Goal: Transaction & Acquisition: Purchase product/service

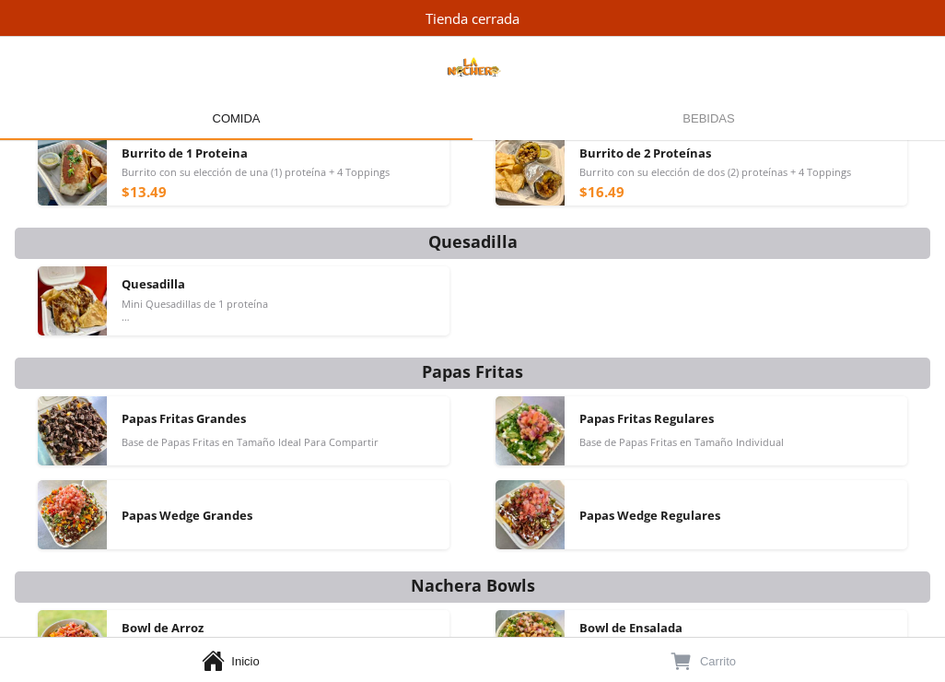
scroll to position [367, 0]
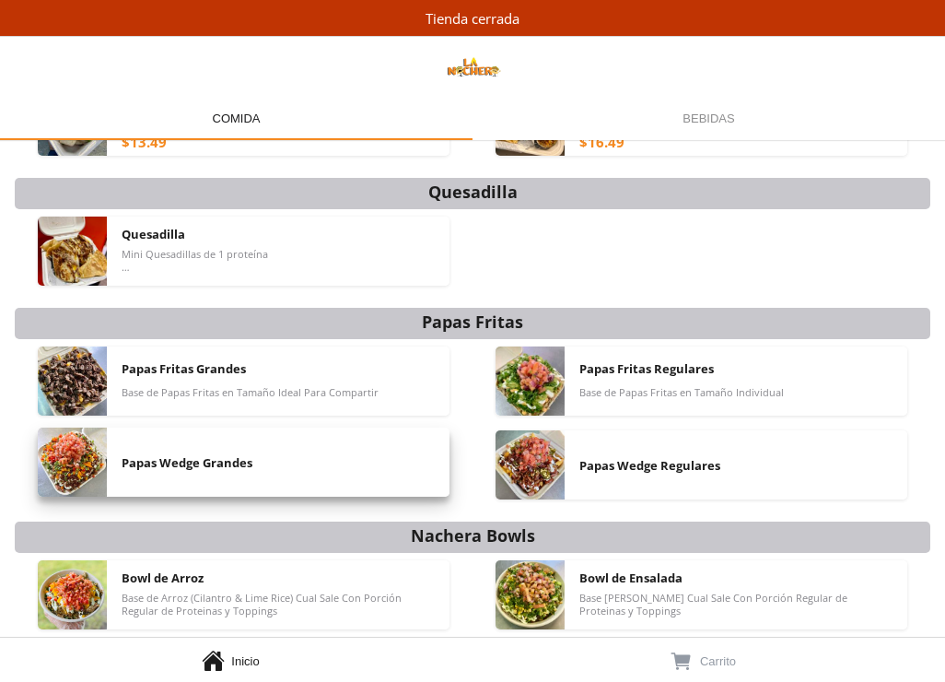
click at [219, 462] on span "Papas Wedge Grandes" at bounding box center [187, 462] width 131 height 17
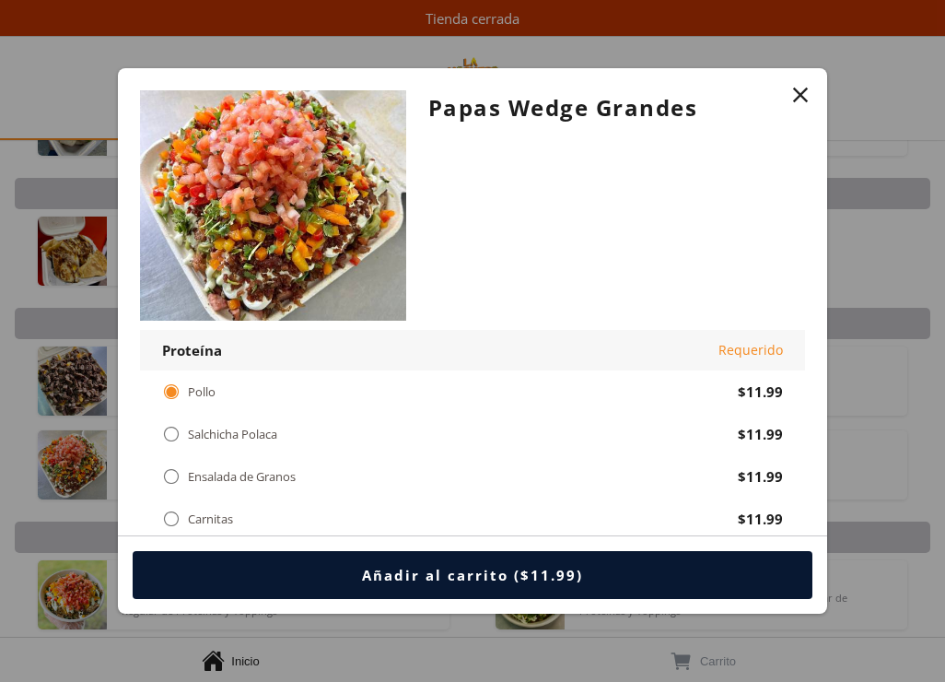
click at [796, 97] on div "" at bounding box center [801, 95] width 26 height 26
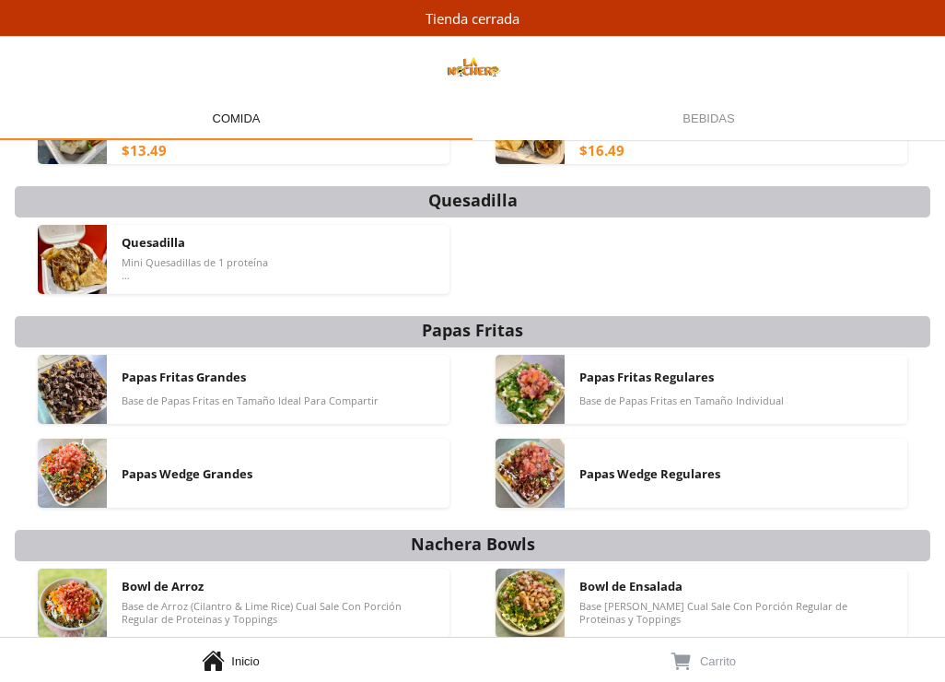
scroll to position [367, 0]
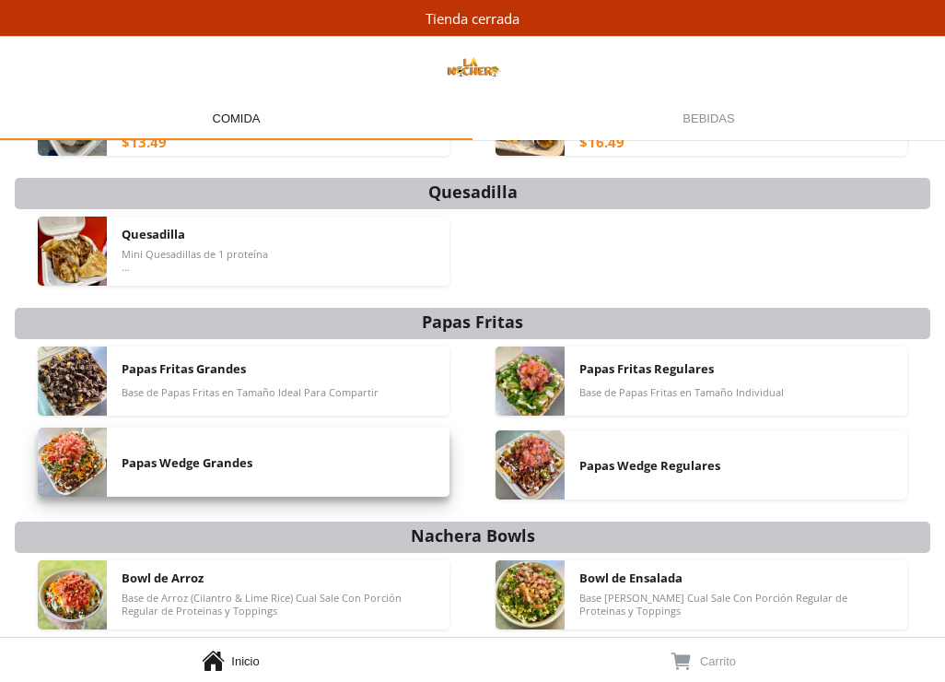
click at [205, 462] on span "Papas Wedge Grandes" at bounding box center [187, 462] width 131 height 17
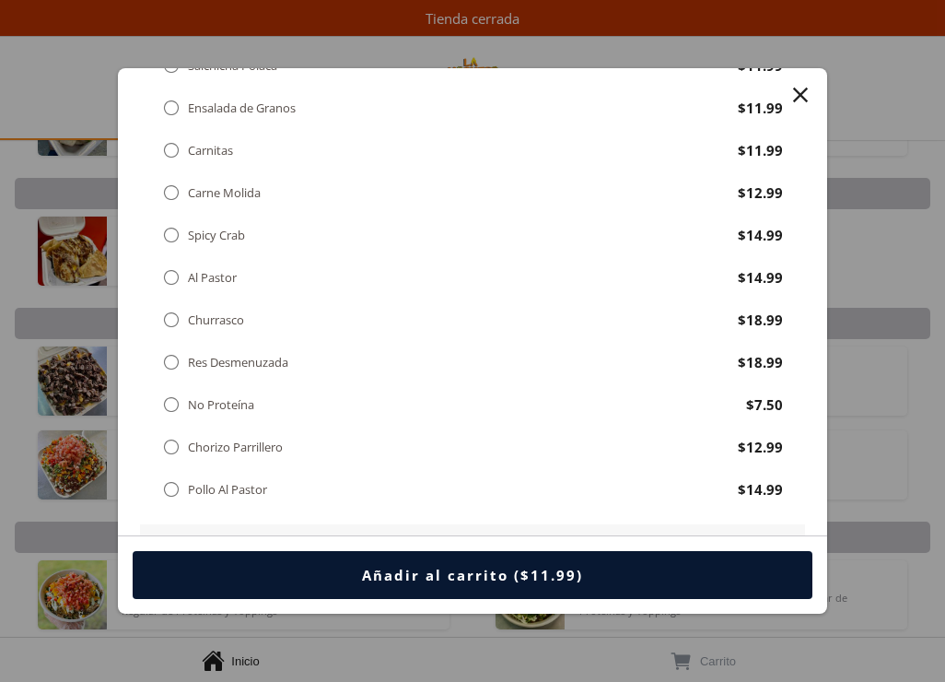
scroll to position [276, 0]
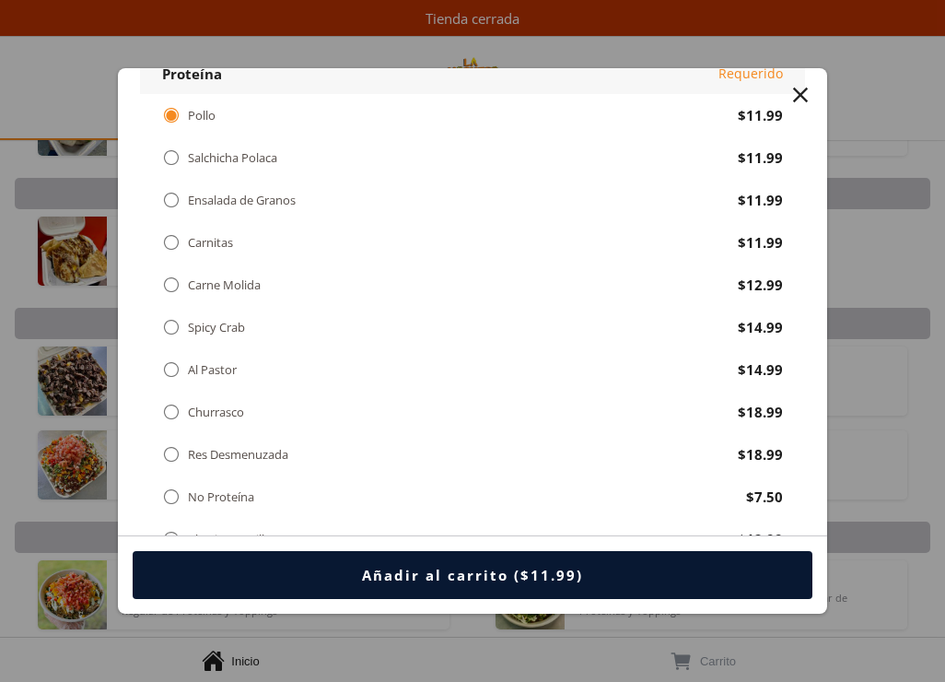
click at [170, 239] on div "" at bounding box center [171, 242] width 18 height 20
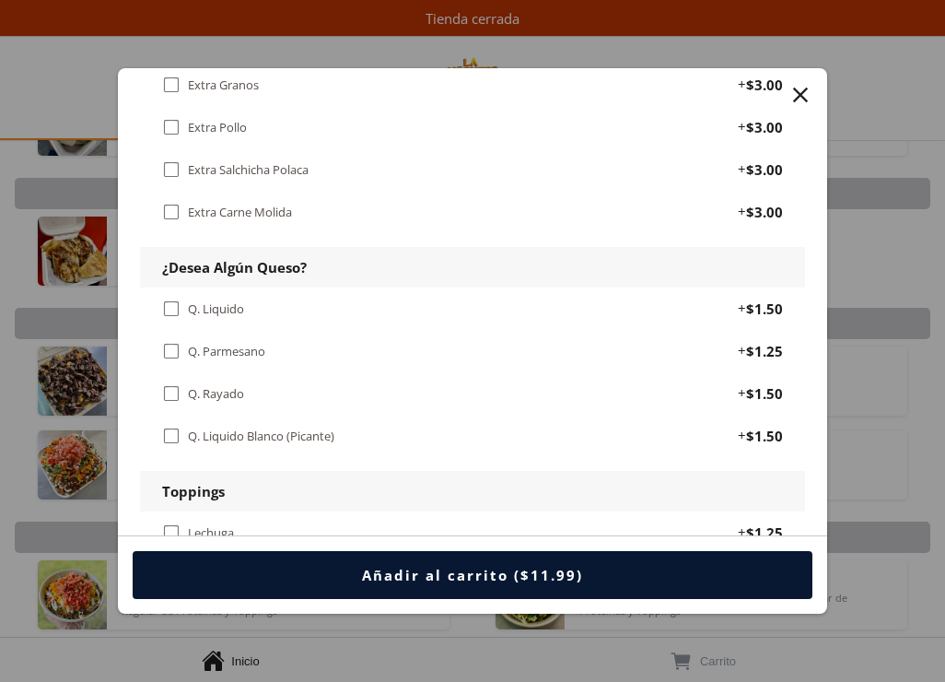
scroll to position [1014, 0]
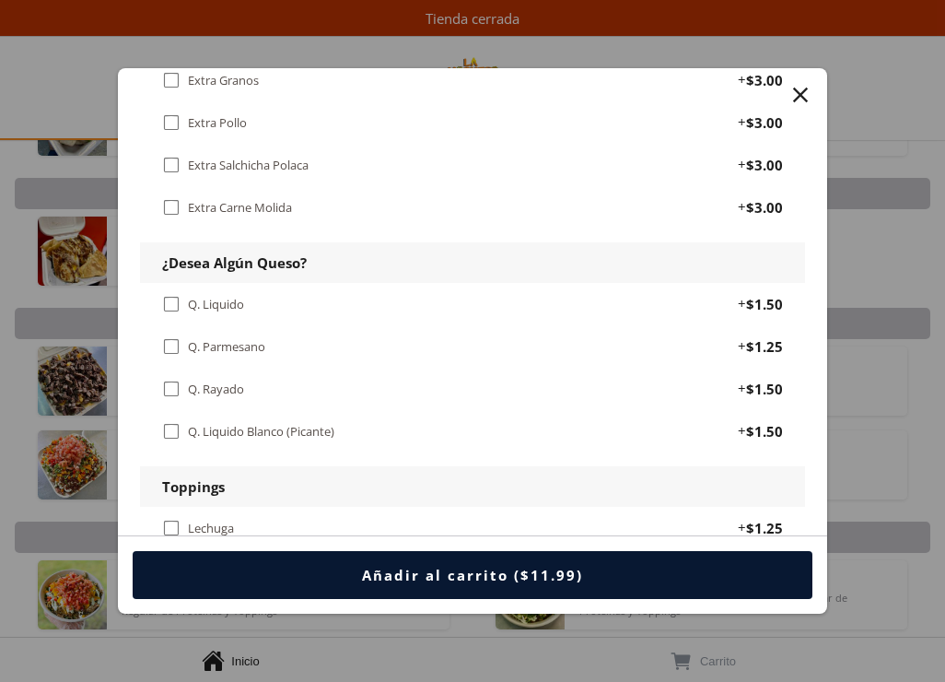
click at [169, 304] on div "" at bounding box center [171, 304] width 18 height 20
click at [169, 426] on div "" at bounding box center [171, 431] width 18 height 20
click at [168, 349] on div "" at bounding box center [171, 346] width 18 height 20
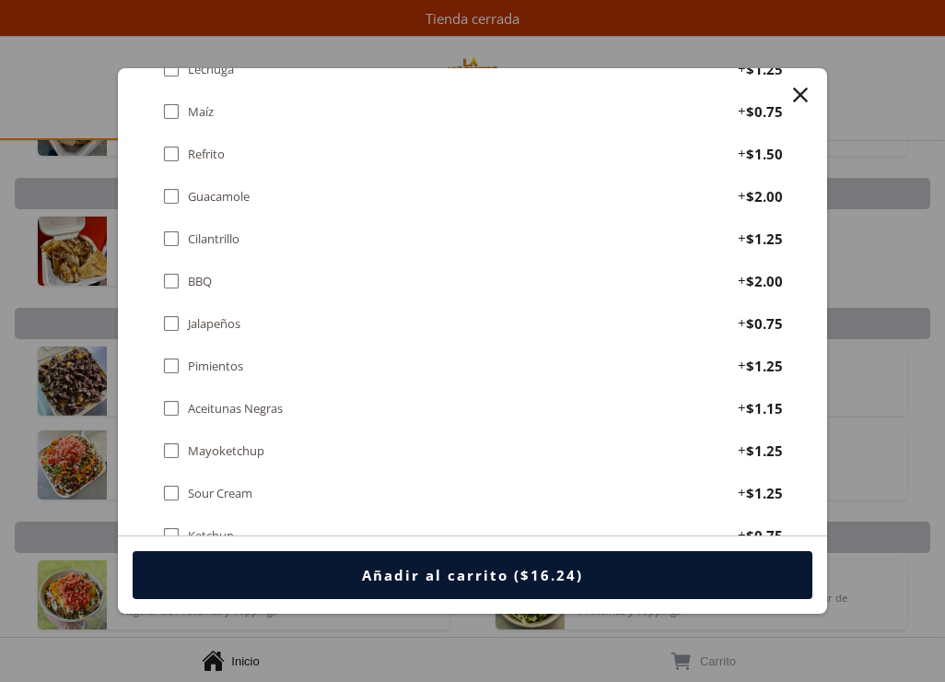
scroll to position [1474, 0]
click at [173, 317] on div "" at bounding box center [171, 321] width 18 height 20
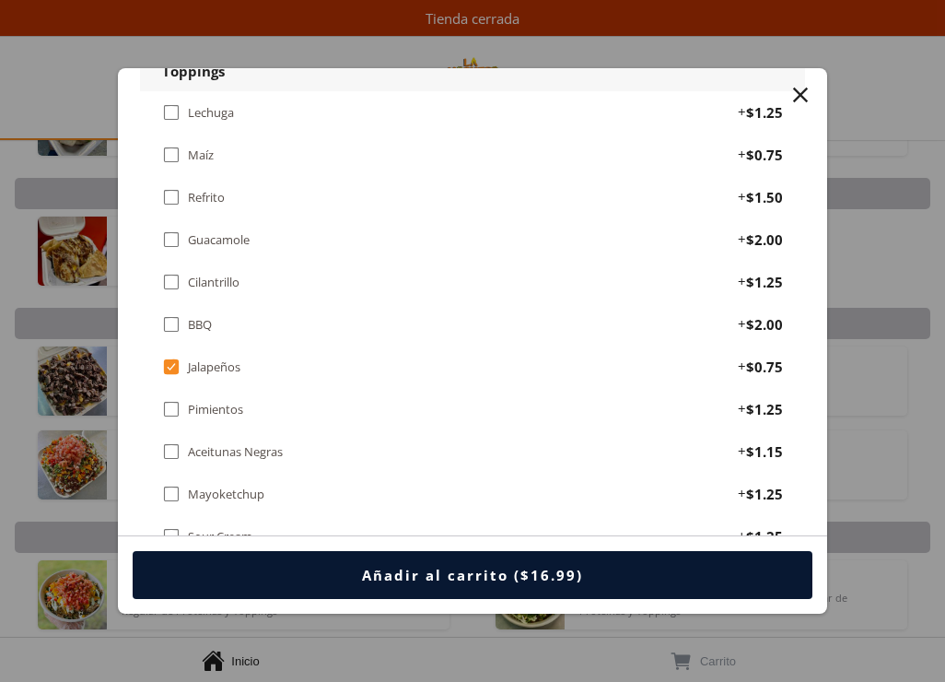
scroll to position [1382, 0]
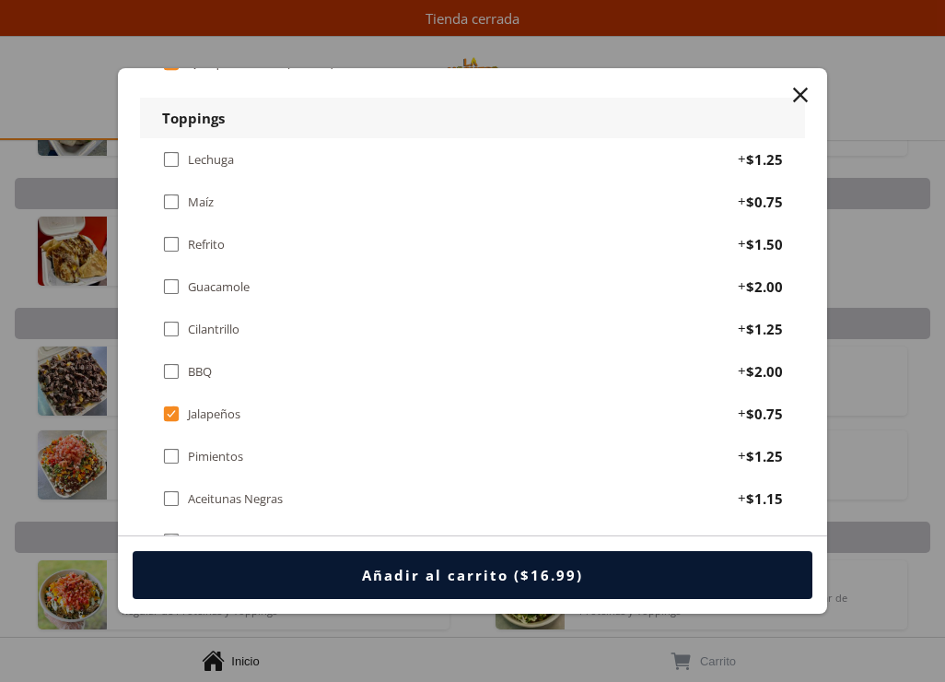
click at [171, 197] on div "" at bounding box center [171, 202] width 18 height 20
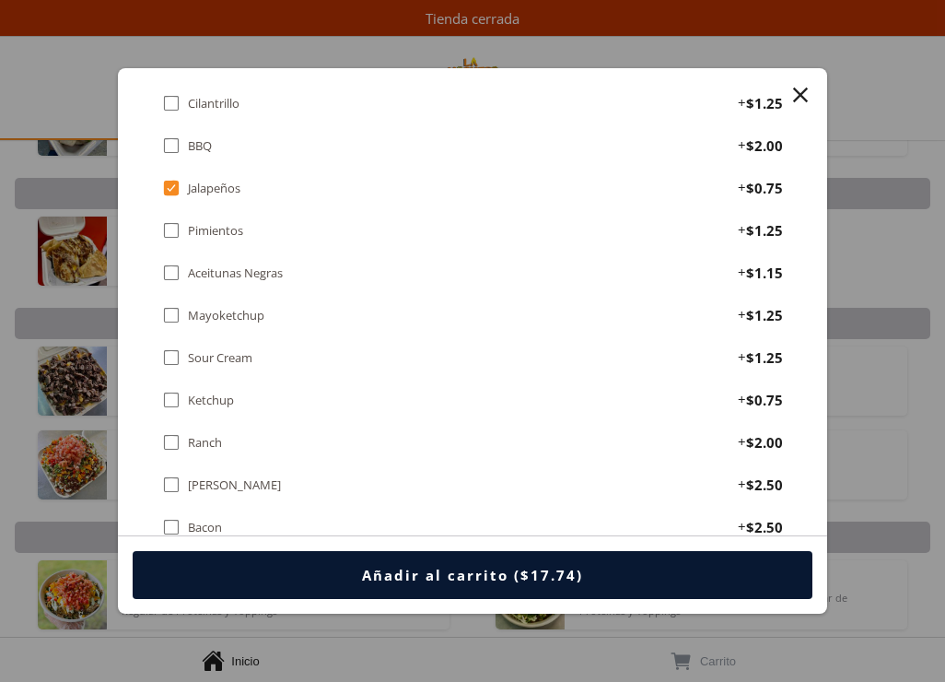
scroll to position [1659, 0]
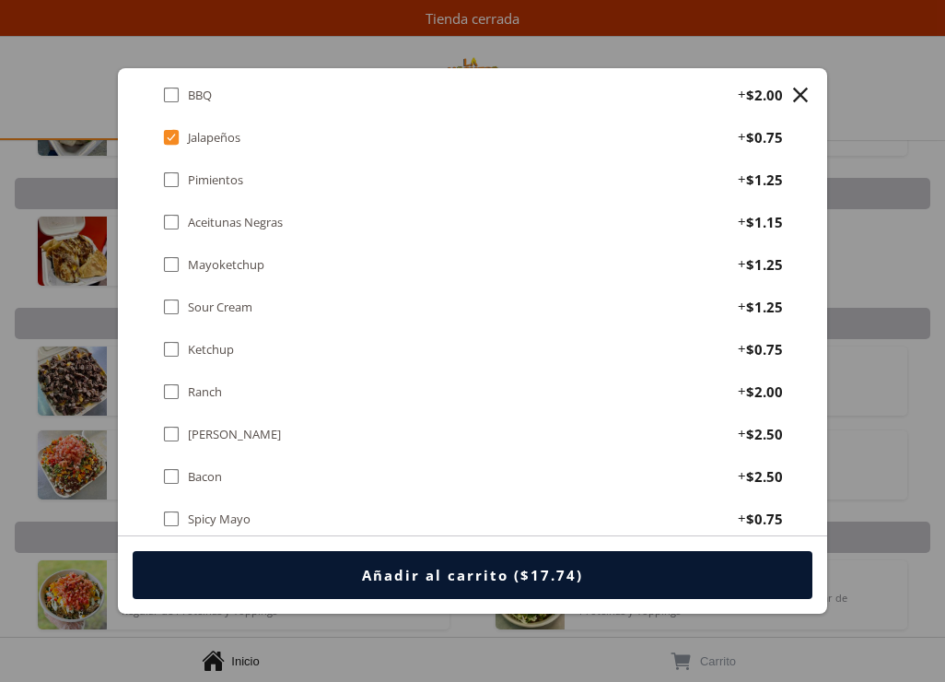
click at [172, 306] on div "" at bounding box center [171, 307] width 18 height 20
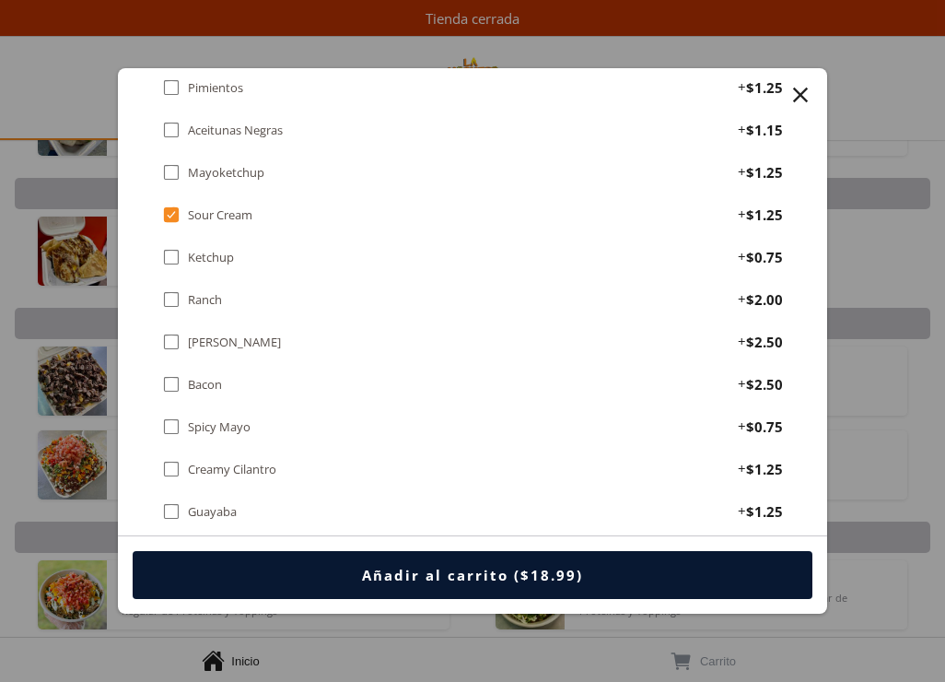
scroll to position [1843, 0]
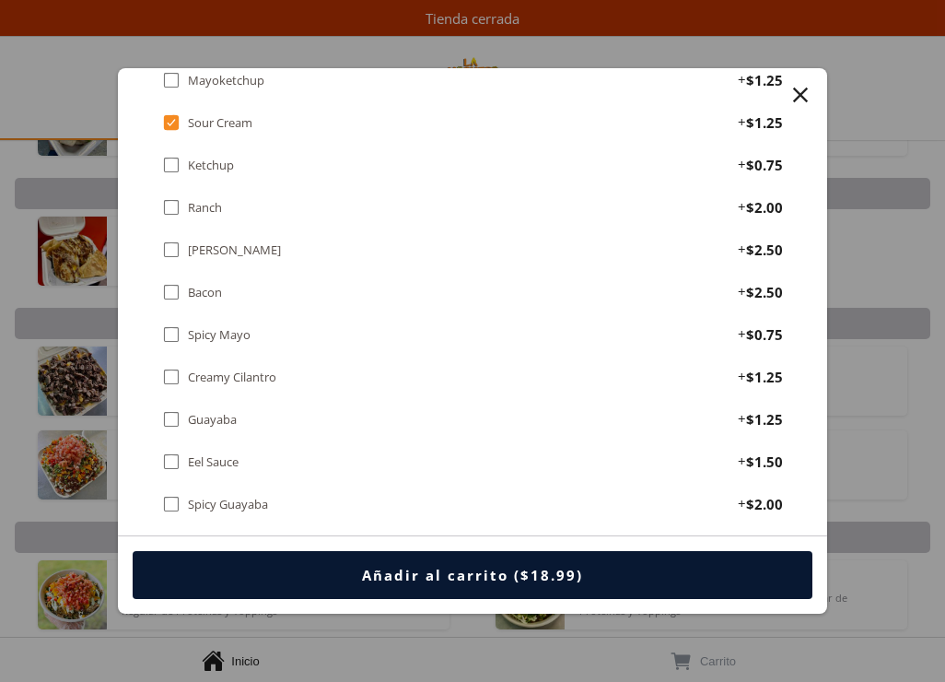
click at [169, 249] on div "" at bounding box center [171, 250] width 18 height 20
click at [173, 289] on div "" at bounding box center [171, 292] width 18 height 20
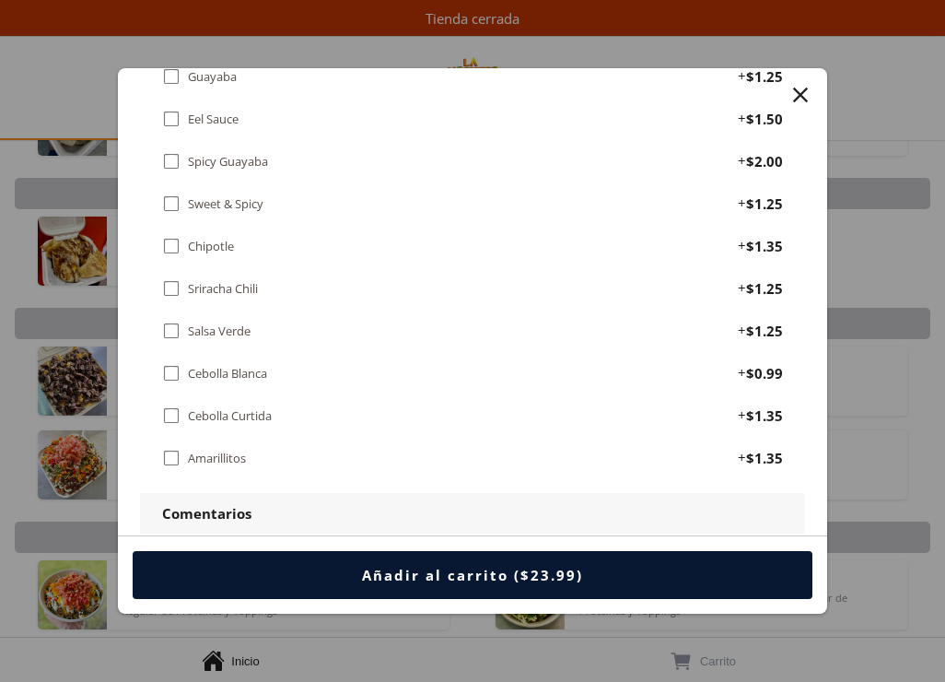
scroll to position [2211, 0]
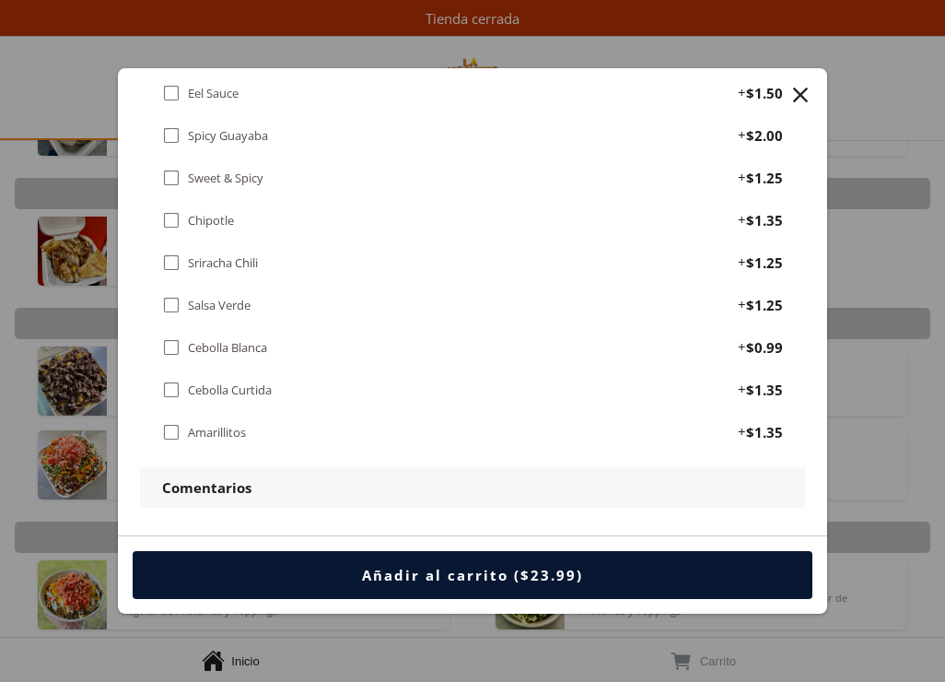
click at [176, 300] on div "" at bounding box center [171, 305] width 18 height 20
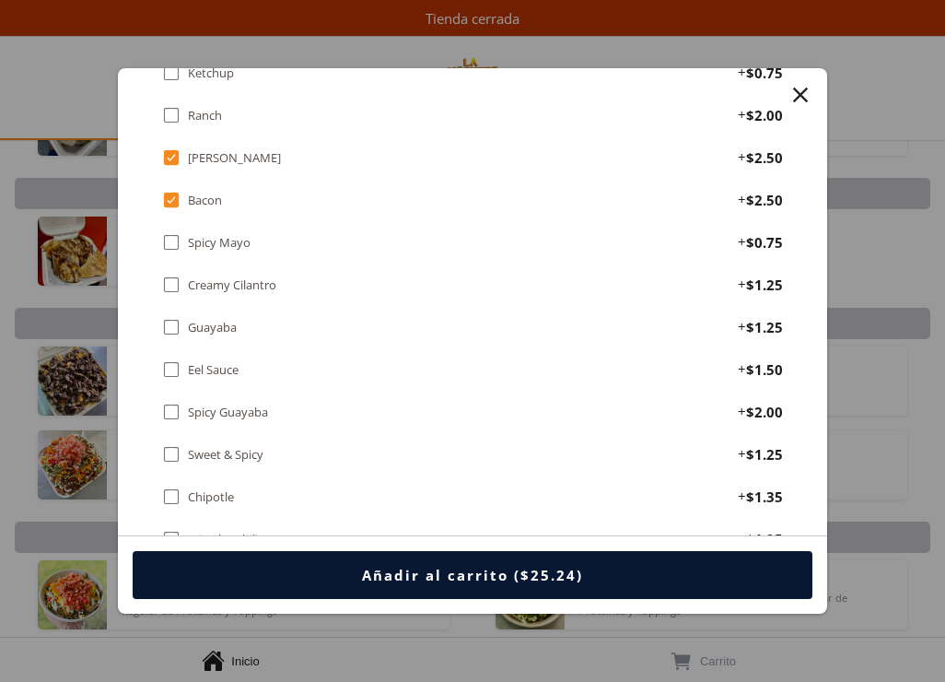
scroll to position [1843, 0]
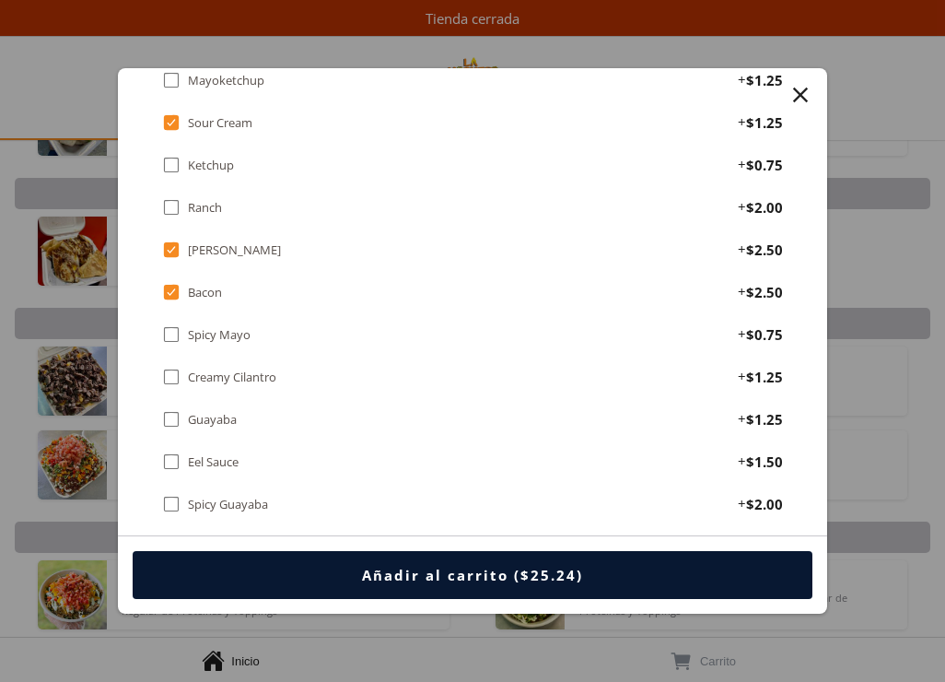
click at [168, 205] on div "" at bounding box center [171, 207] width 18 height 20
click at [168, 205] on div "" at bounding box center [171, 207] width 18 height 20
click at [168, 205] on div "" at bounding box center [171, 207] width 18 height 20
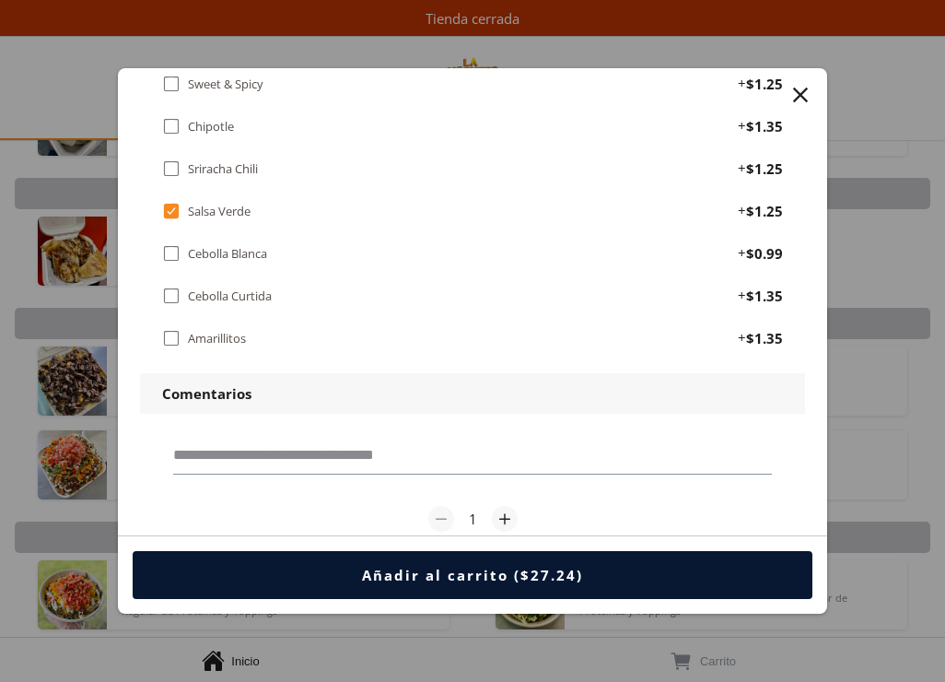
scroll to position [2353, 0]
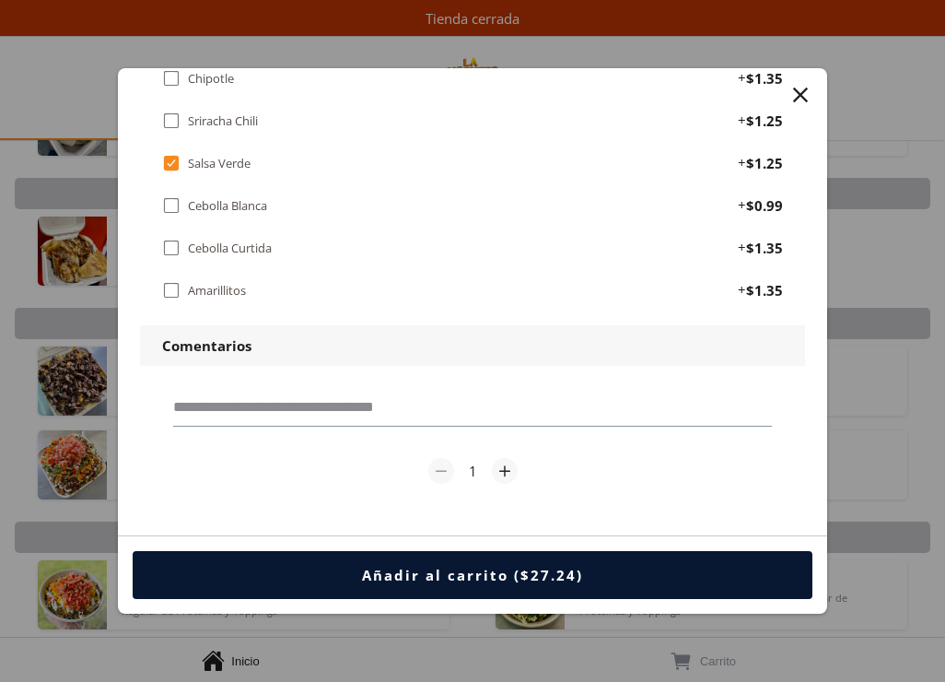
click at [807, 96] on div "" at bounding box center [801, 95] width 26 height 26
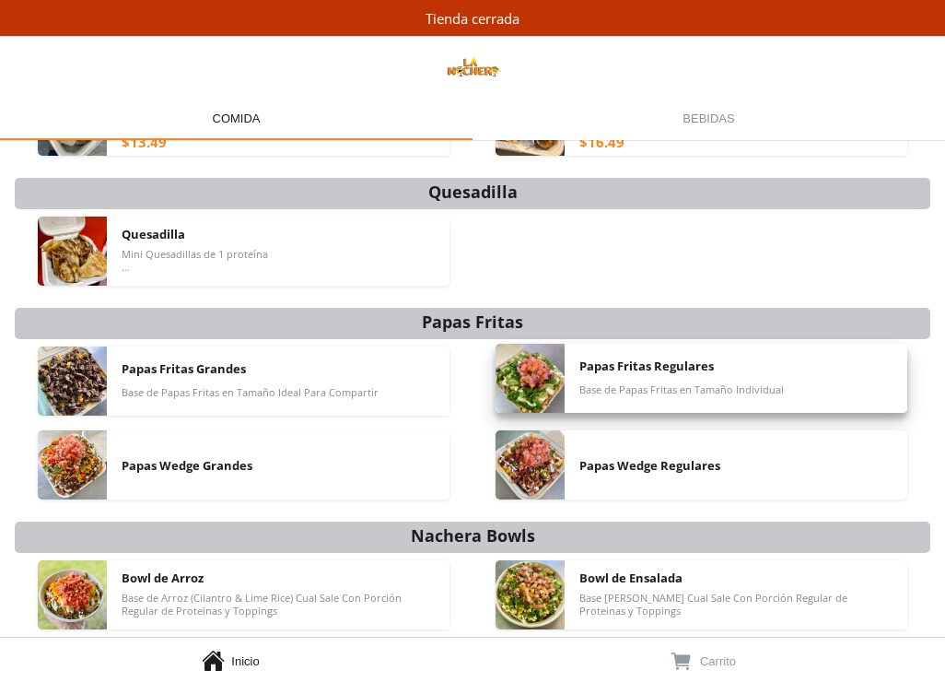
click at [698, 367] on span "Papas Fritas Regulares" at bounding box center [647, 366] width 135 height 17
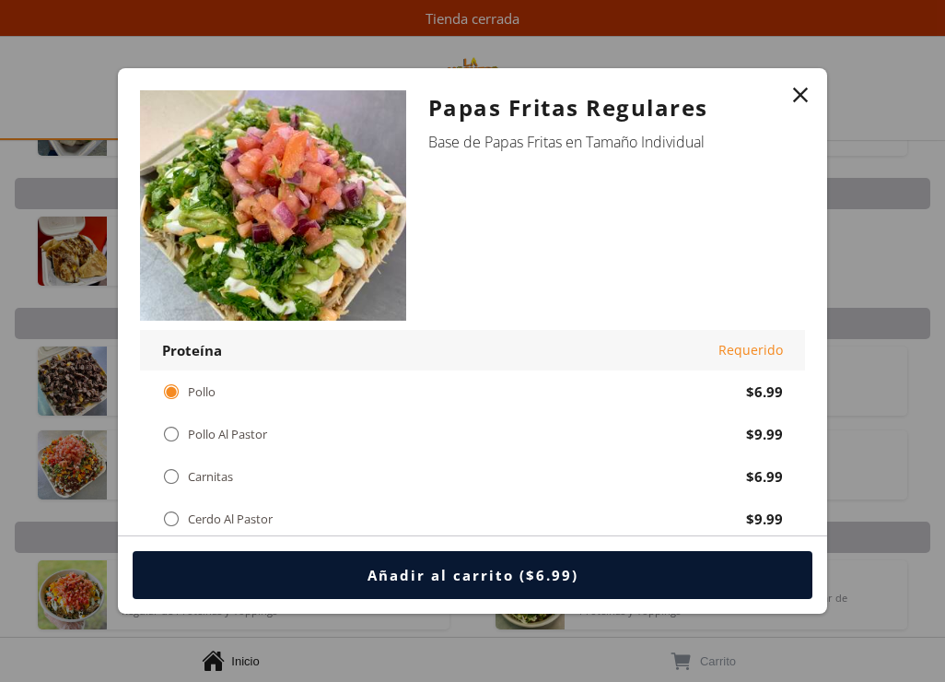
click at [798, 85] on div "" at bounding box center [801, 95] width 26 height 26
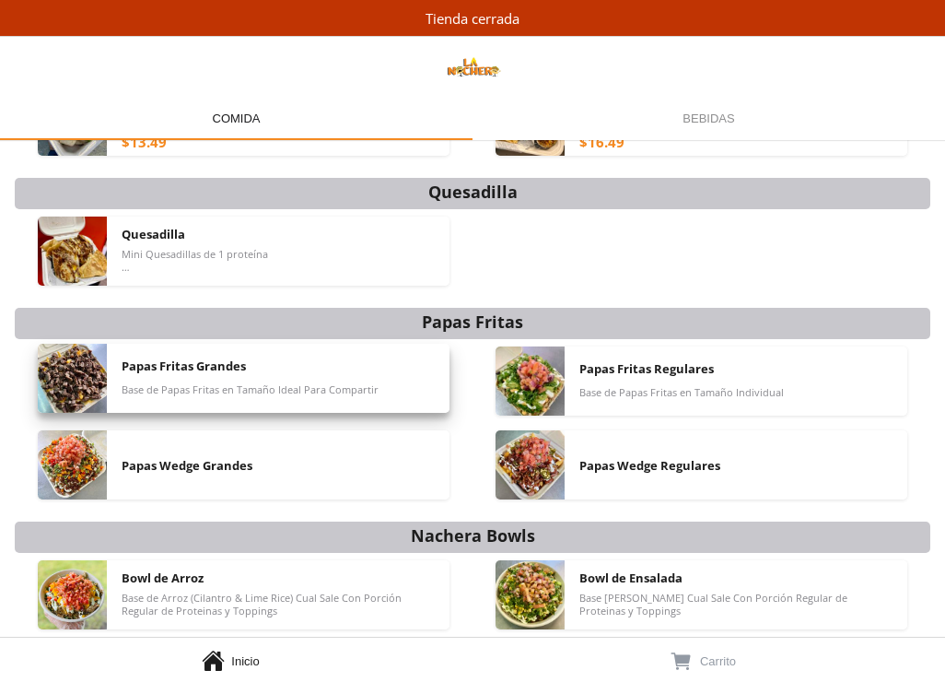
click at [213, 375] on div "Papas Fritas Grandes" at bounding box center [184, 366] width 124 height 18
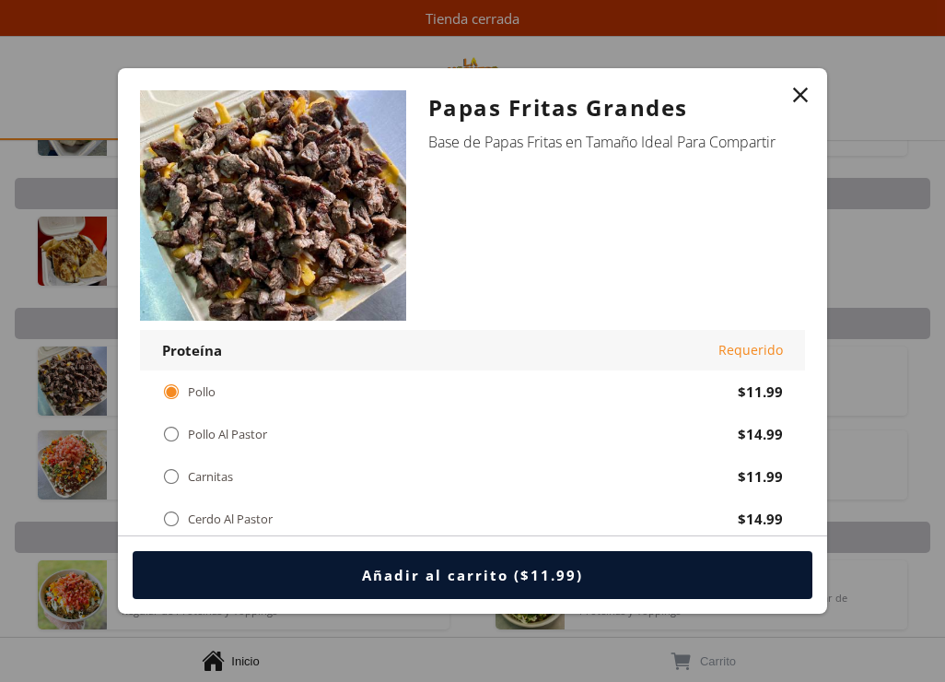
click at [797, 107] on div "" at bounding box center [801, 95] width 26 height 26
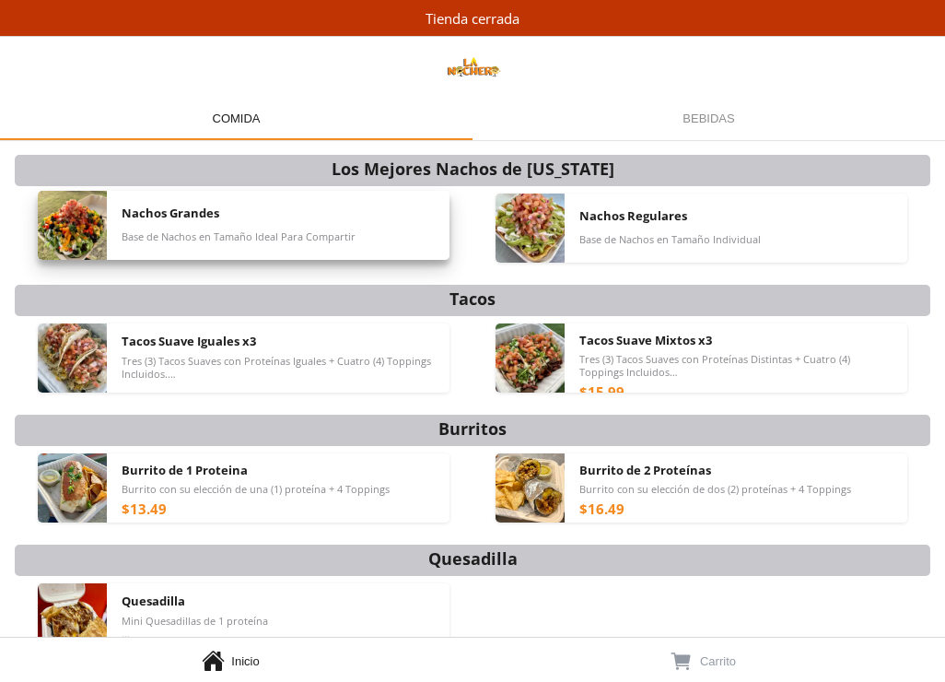
click at [170, 218] on span "Nachos Grandes" at bounding box center [171, 213] width 98 height 17
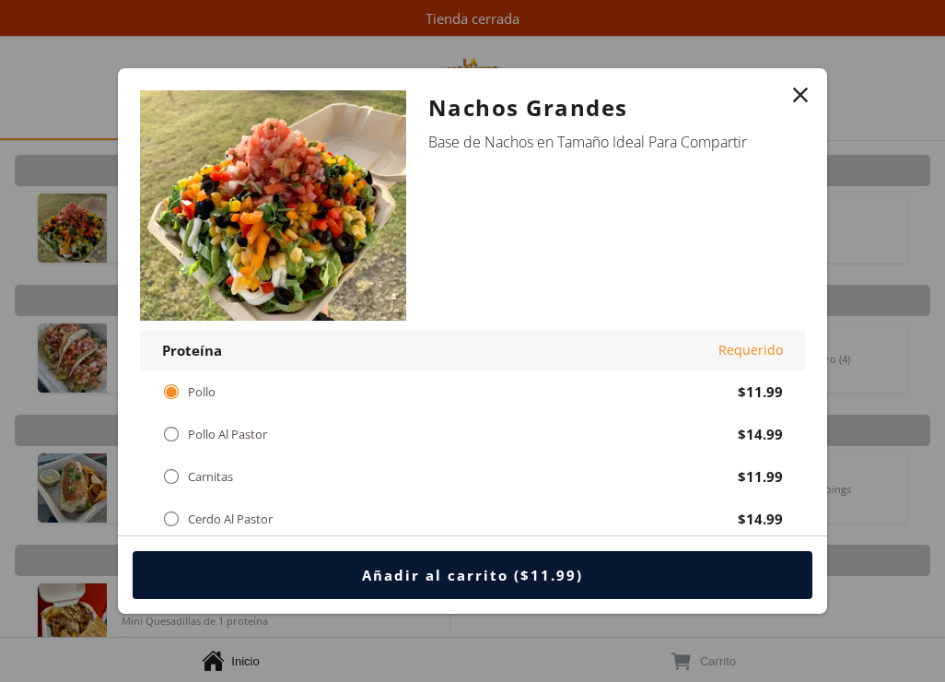
click at [794, 98] on div "" at bounding box center [801, 95] width 26 height 26
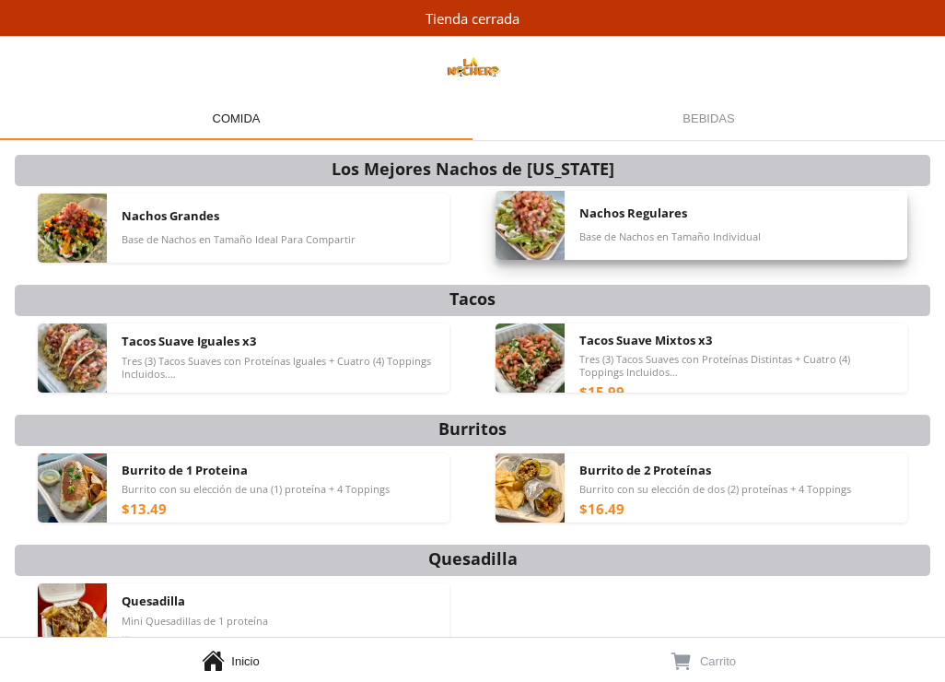
click at [627, 208] on span "Nachos Regulares" at bounding box center [634, 213] width 108 height 17
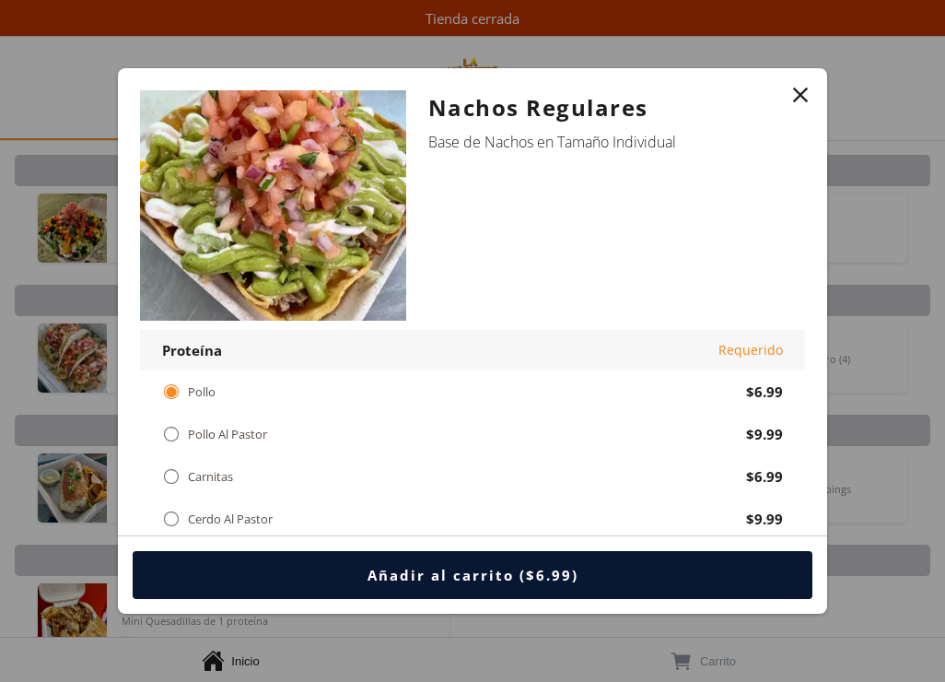
click at [791, 91] on div "" at bounding box center [801, 95] width 26 height 26
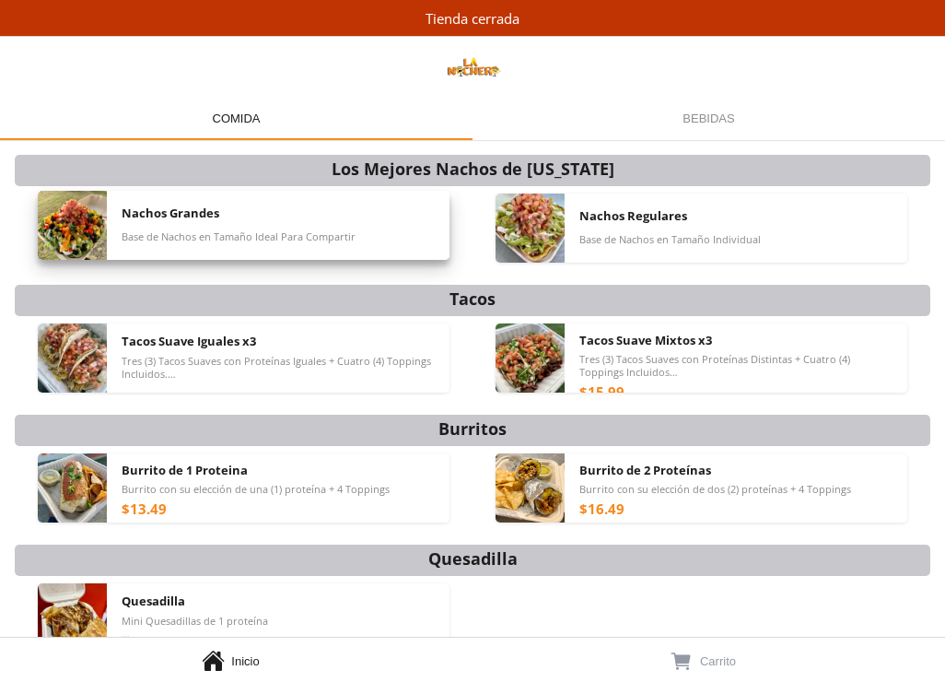
click at [177, 211] on span "Nachos Grandes" at bounding box center [171, 213] width 98 height 17
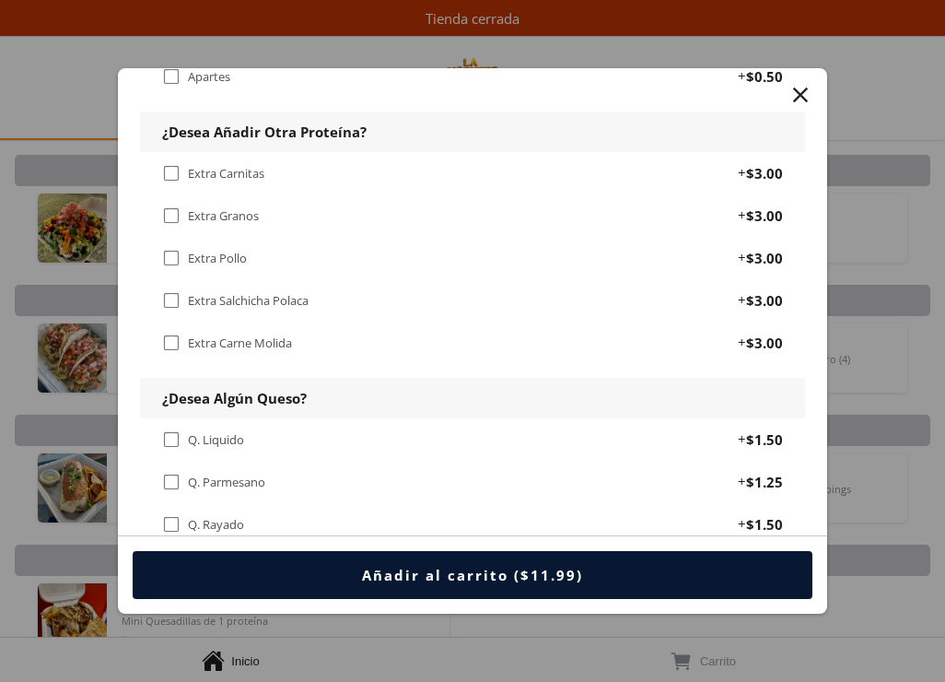
scroll to position [1106, 0]
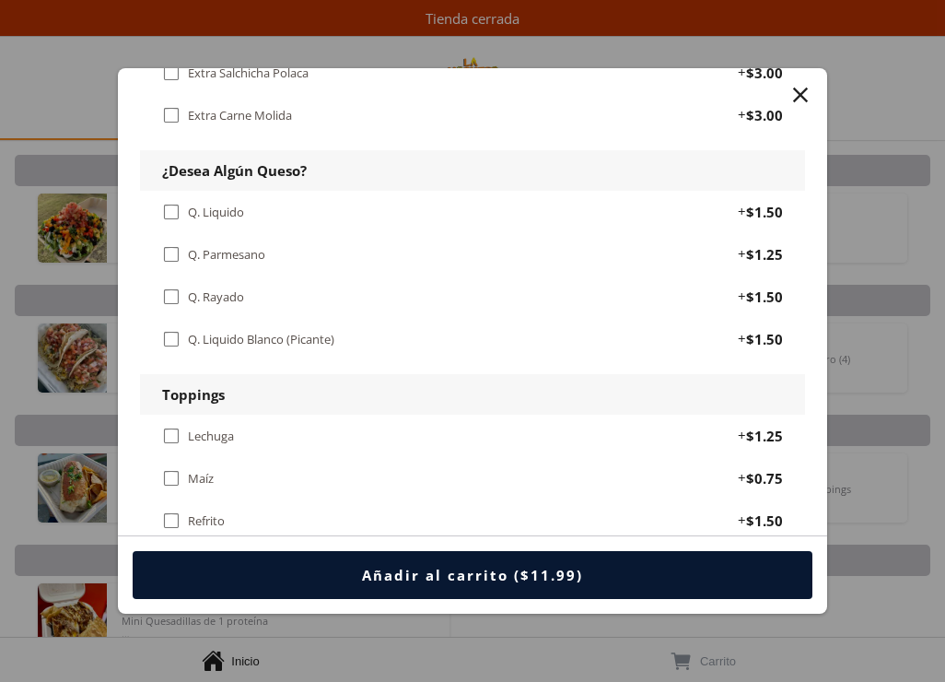
click at [177, 213] on div "" at bounding box center [171, 212] width 18 height 20
click at [171, 258] on div "" at bounding box center [171, 254] width 18 height 20
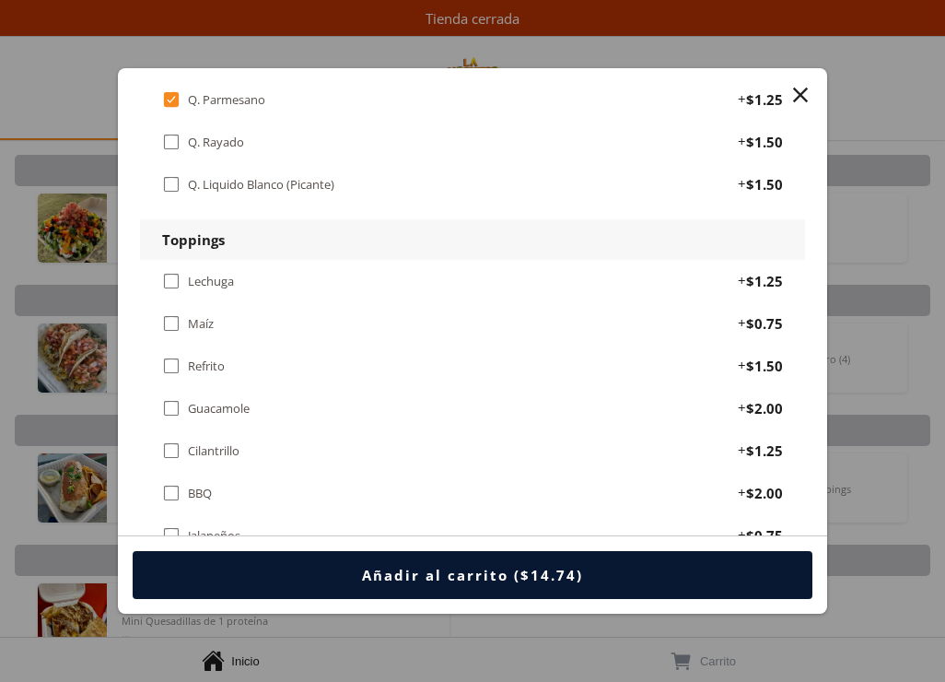
scroll to position [1290, 0]
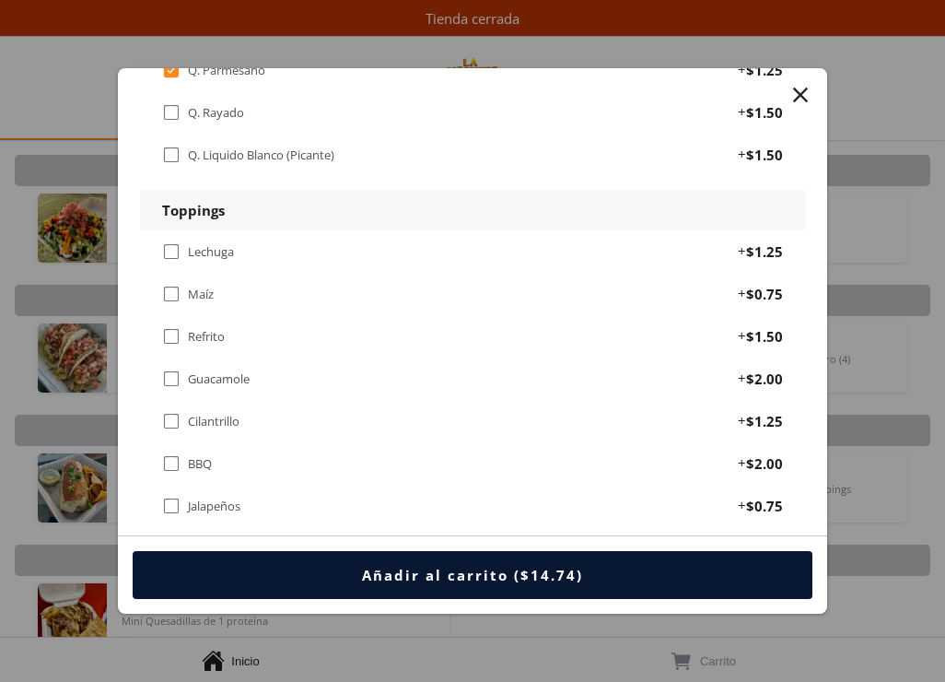
click at [168, 298] on div "" at bounding box center [171, 294] width 18 height 20
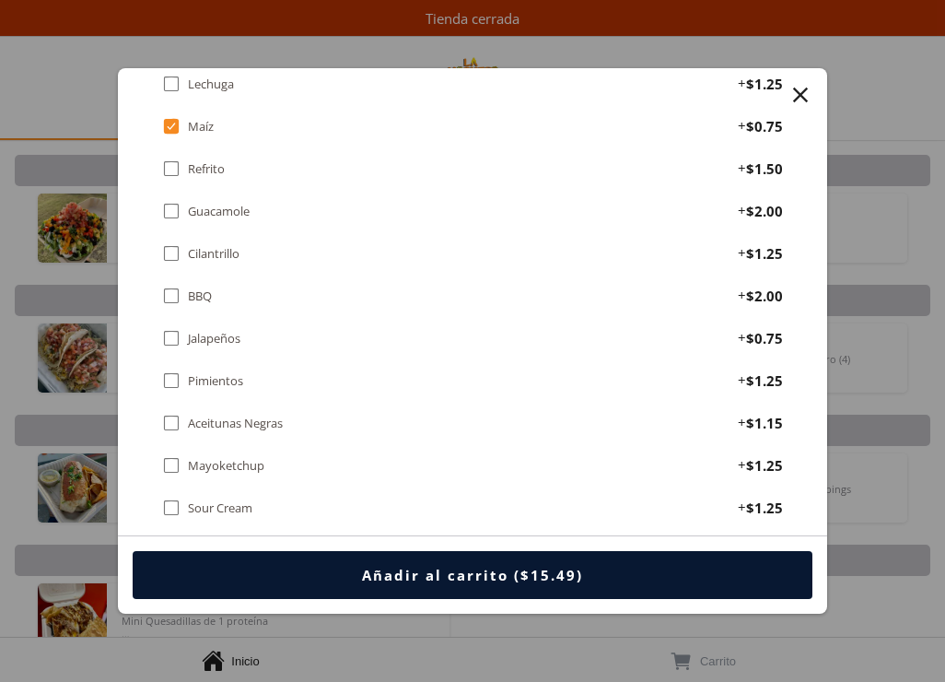
scroll to position [1474, 0]
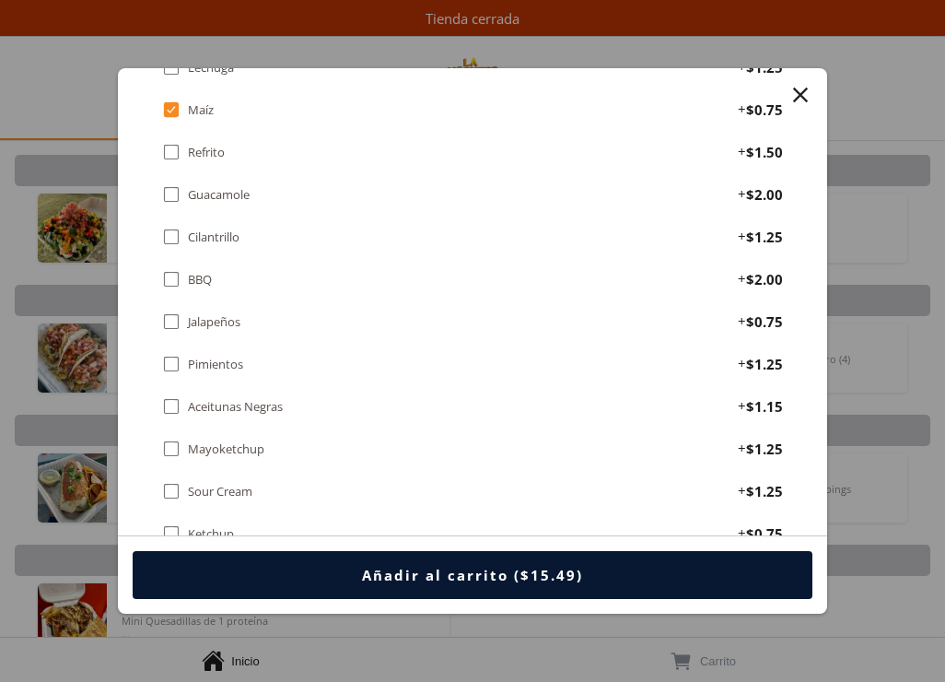
click at [173, 317] on div "" at bounding box center [171, 321] width 18 height 20
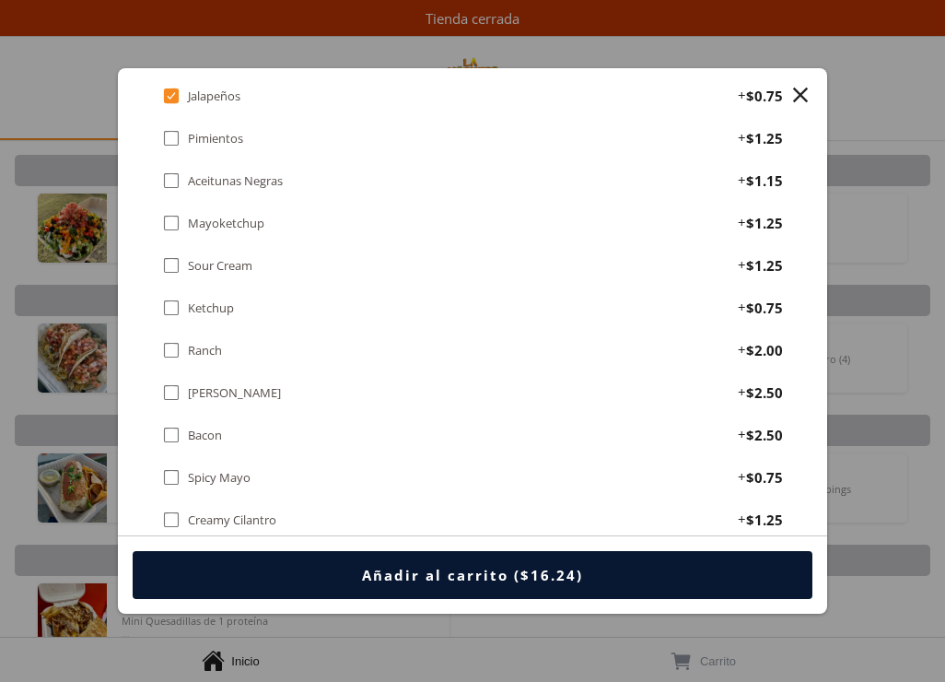
scroll to position [1751, 0]
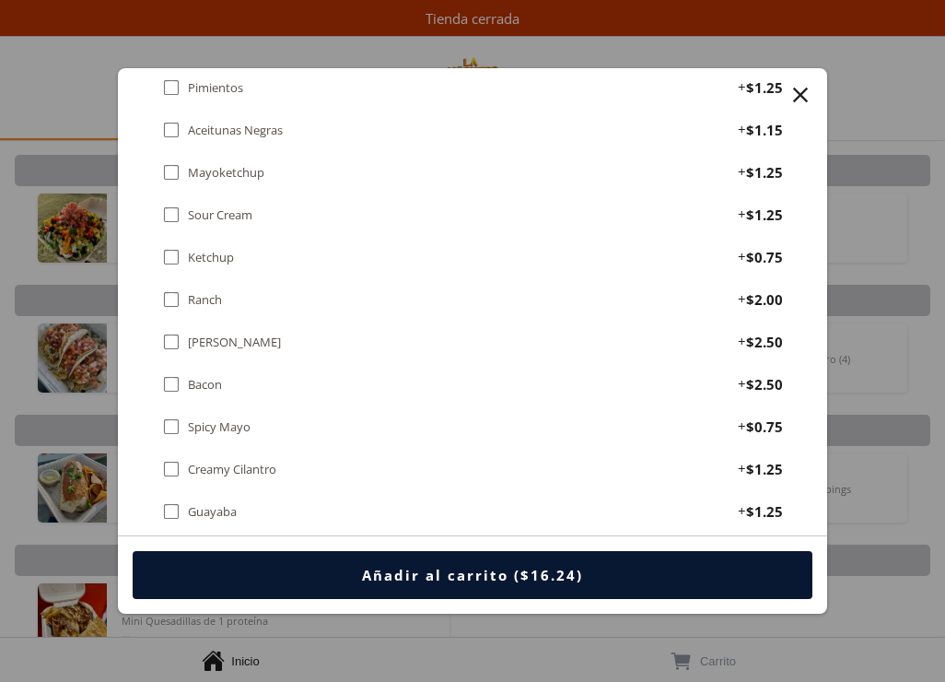
click at [169, 383] on div "" at bounding box center [171, 384] width 18 height 20
click at [167, 302] on div "" at bounding box center [171, 299] width 18 height 20
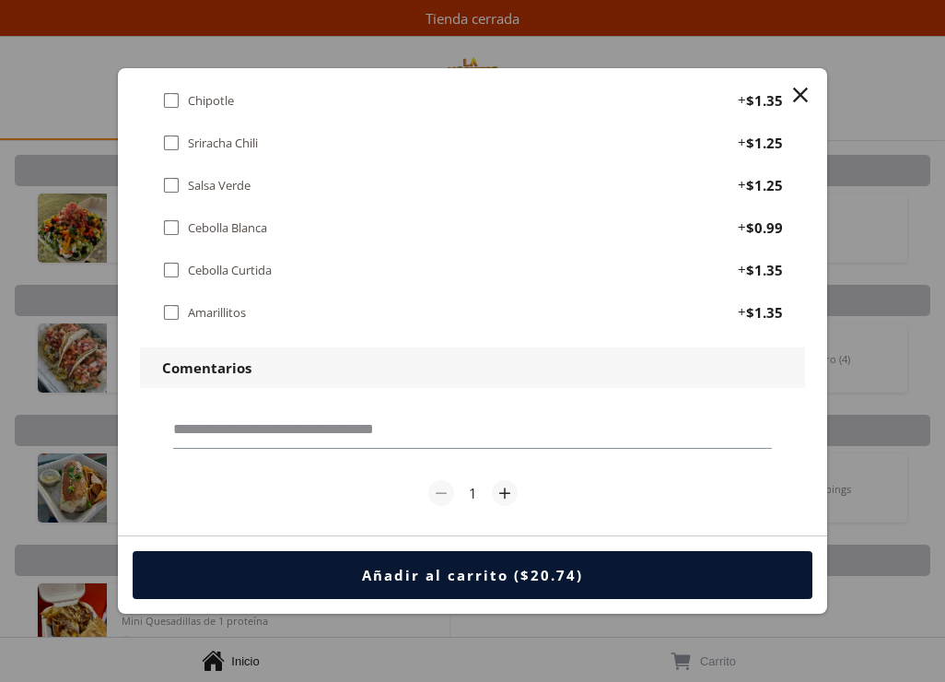
scroll to position [2353, 0]
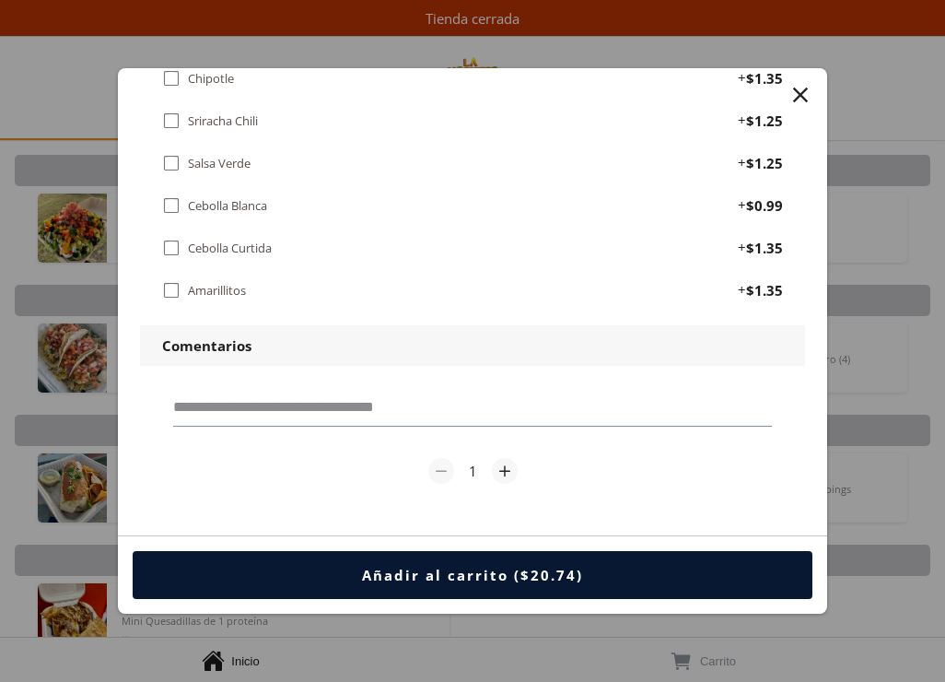
click at [801, 96] on div "" at bounding box center [801, 95] width 26 height 26
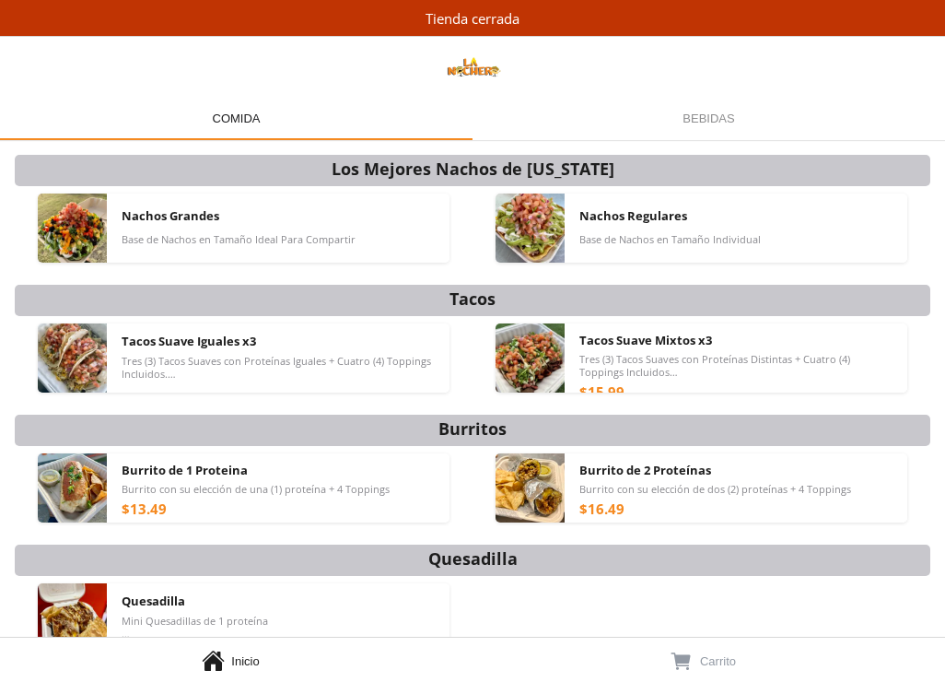
click at [666, 125] on div "Bebidas Bebidas" at bounding box center [709, 118] width 473 height 44
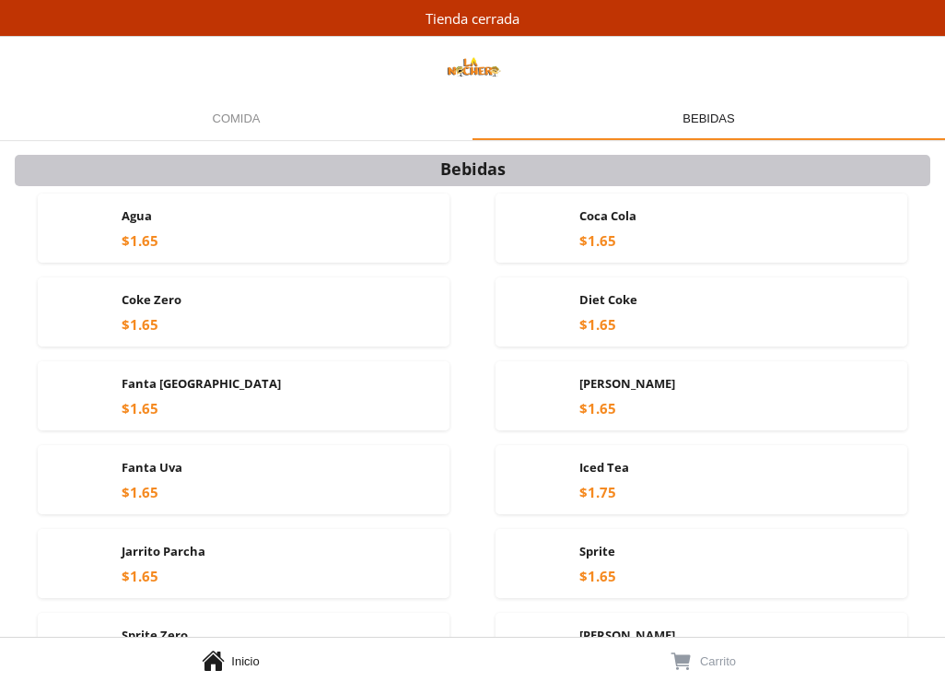
click at [286, 131] on div "Comida Comida" at bounding box center [236, 118] width 473 height 44
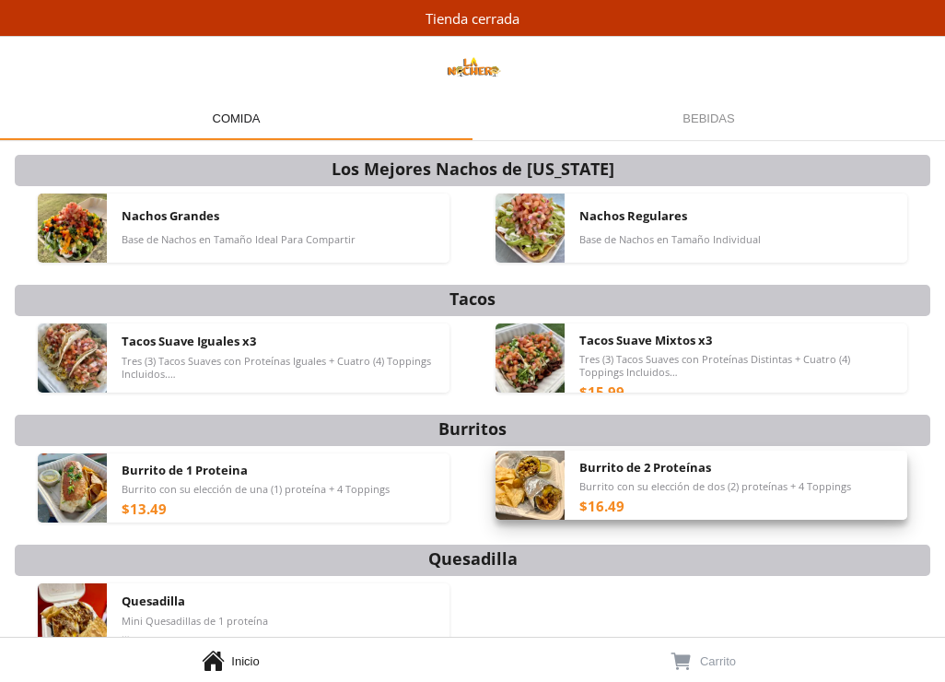
click at [611, 471] on span "Burrito de 2 Proteínas" at bounding box center [646, 467] width 132 height 17
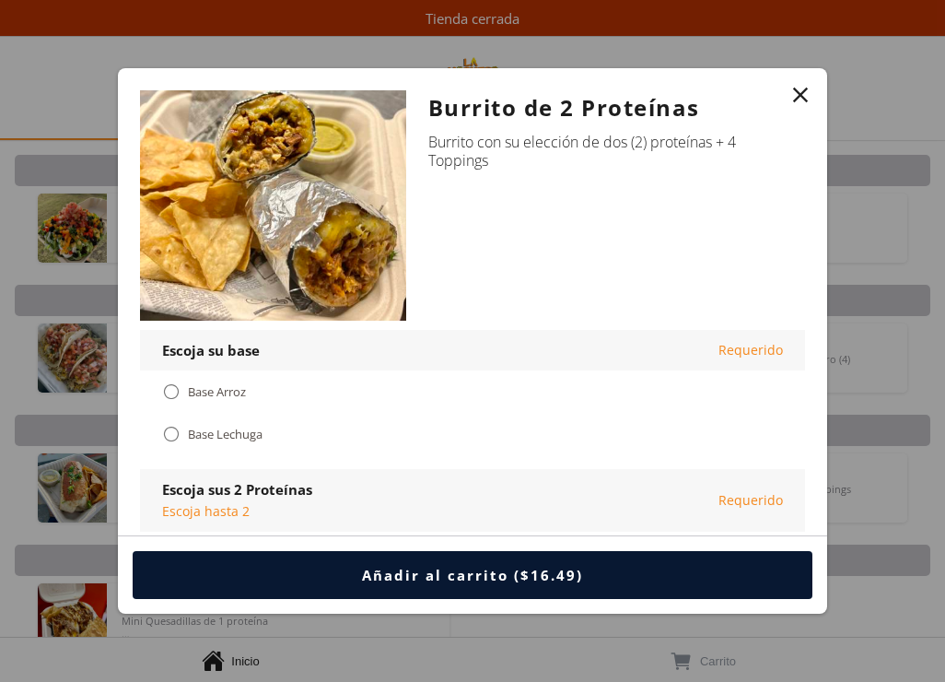
click at [167, 432] on div "" at bounding box center [171, 434] width 18 height 20
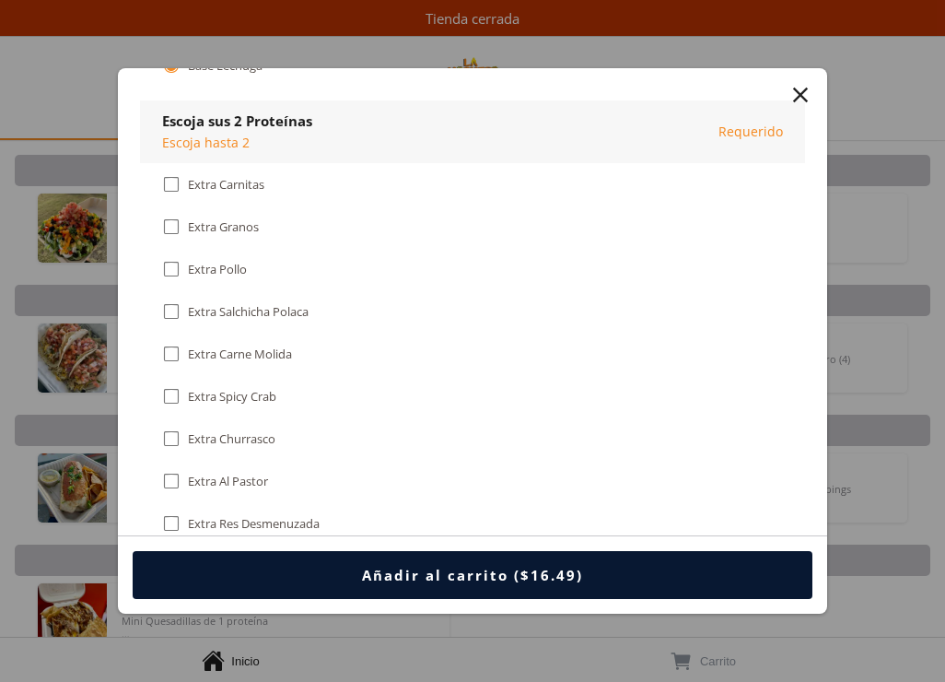
scroll to position [461, 0]
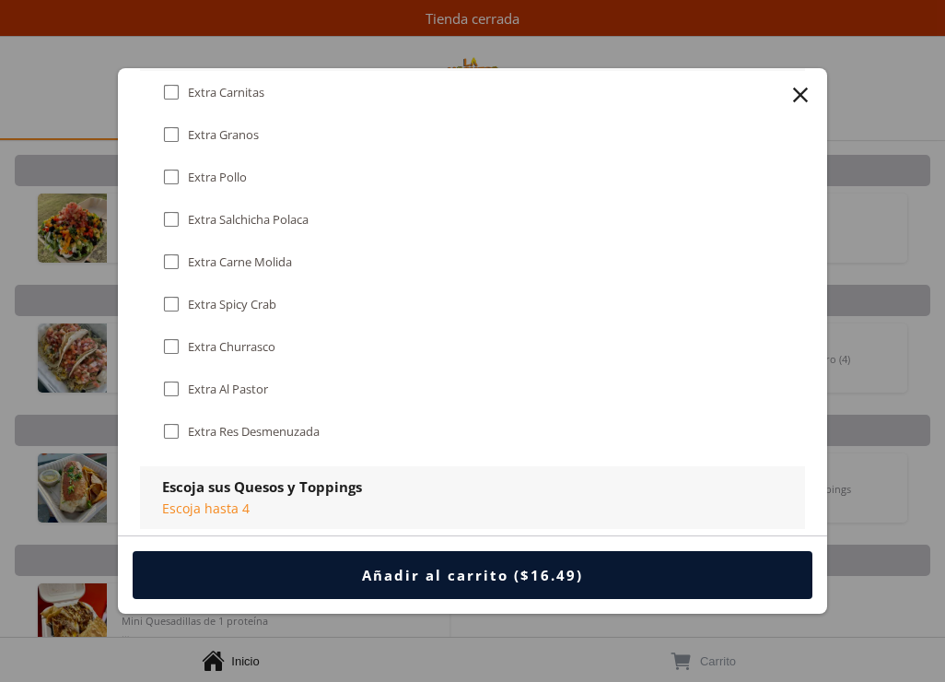
click at [173, 346] on div "" at bounding box center [171, 346] width 18 height 20
click at [169, 390] on div "" at bounding box center [171, 389] width 18 height 20
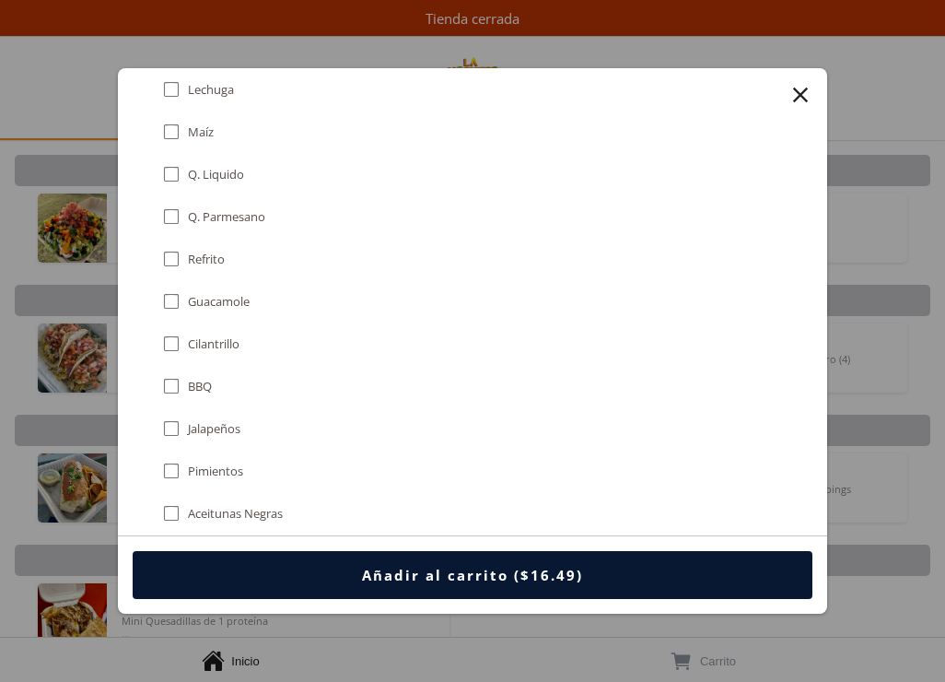
scroll to position [829, 0]
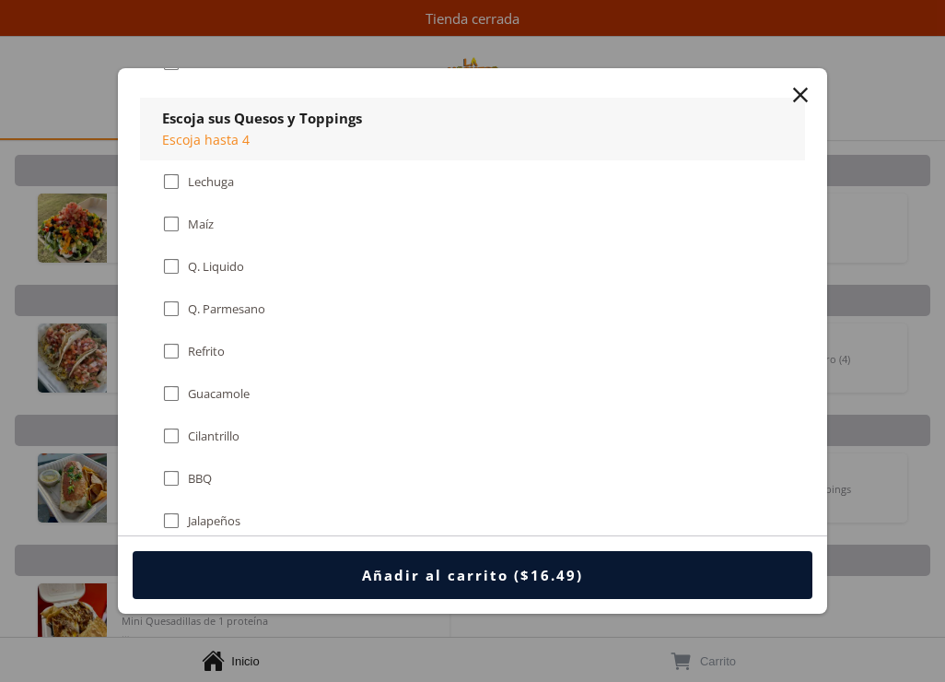
click at [170, 264] on div "" at bounding box center [171, 266] width 18 height 20
click at [172, 309] on div "" at bounding box center [171, 309] width 18 height 20
drag, startPoint x: 171, startPoint y: 314, endPoint x: 187, endPoint y: 321, distance: 16.9
click at [171, 314] on div "" at bounding box center [171, 309] width 18 height 20
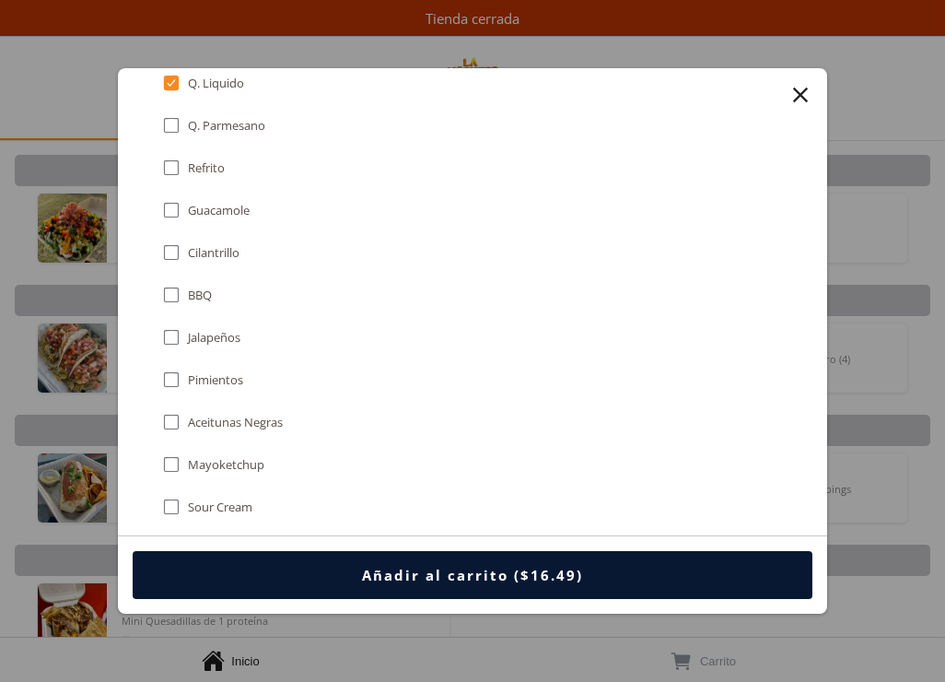
scroll to position [1014, 0]
click at [173, 329] on div "" at bounding box center [171, 336] width 18 height 20
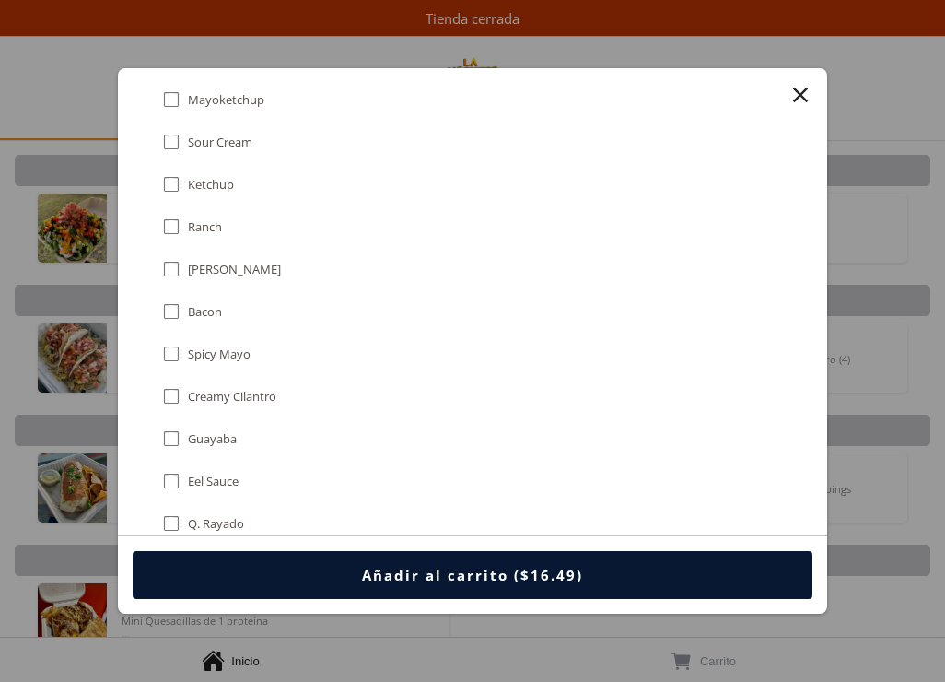
scroll to position [1382, 0]
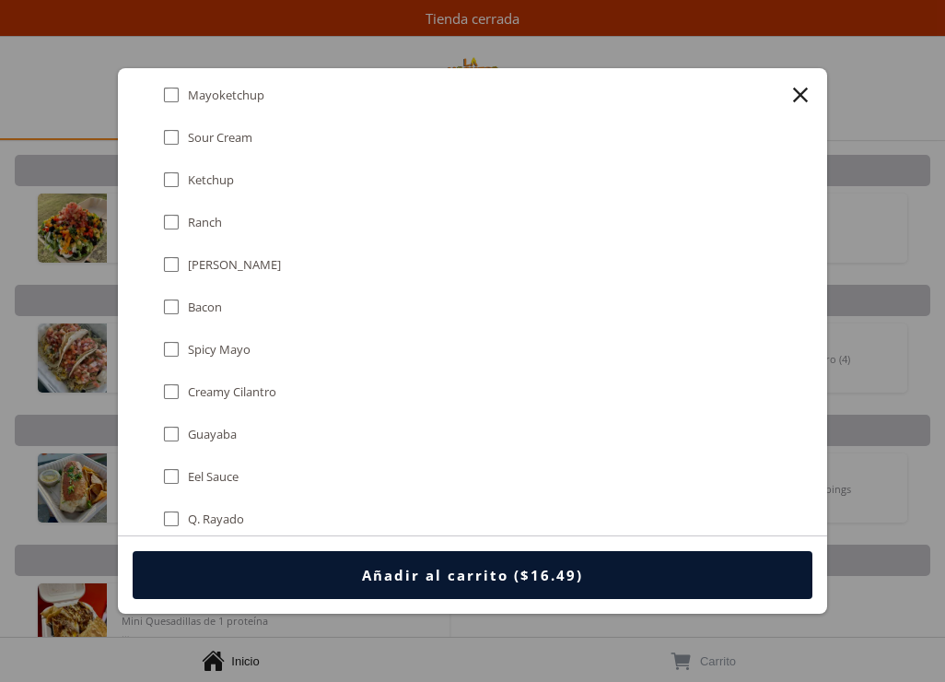
click at [168, 307] on div "" at bounding box center [171, 307] width 18 height 20
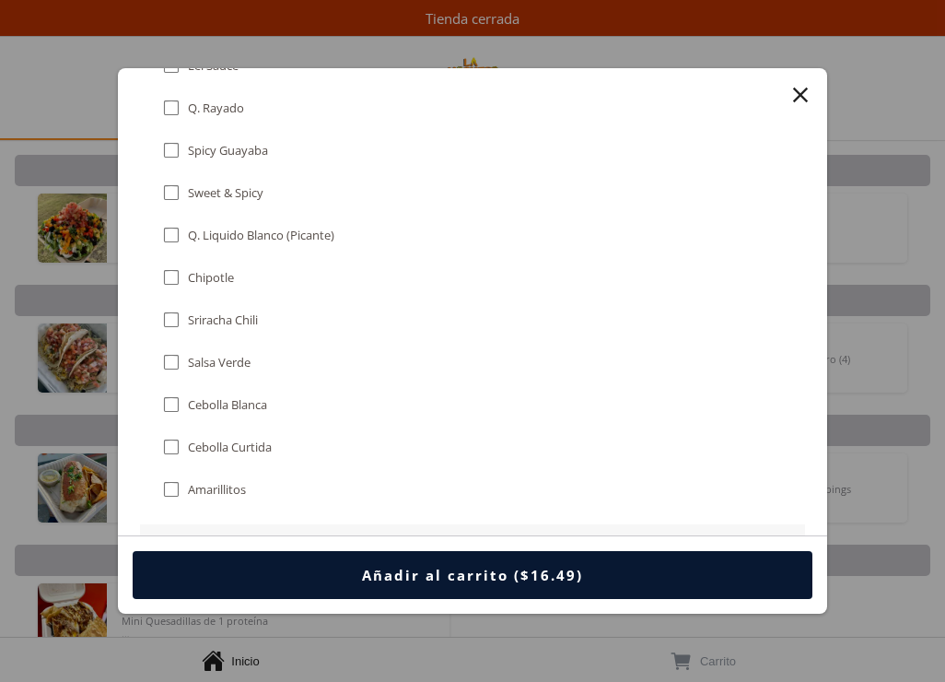
scroll to position [1843, 0]
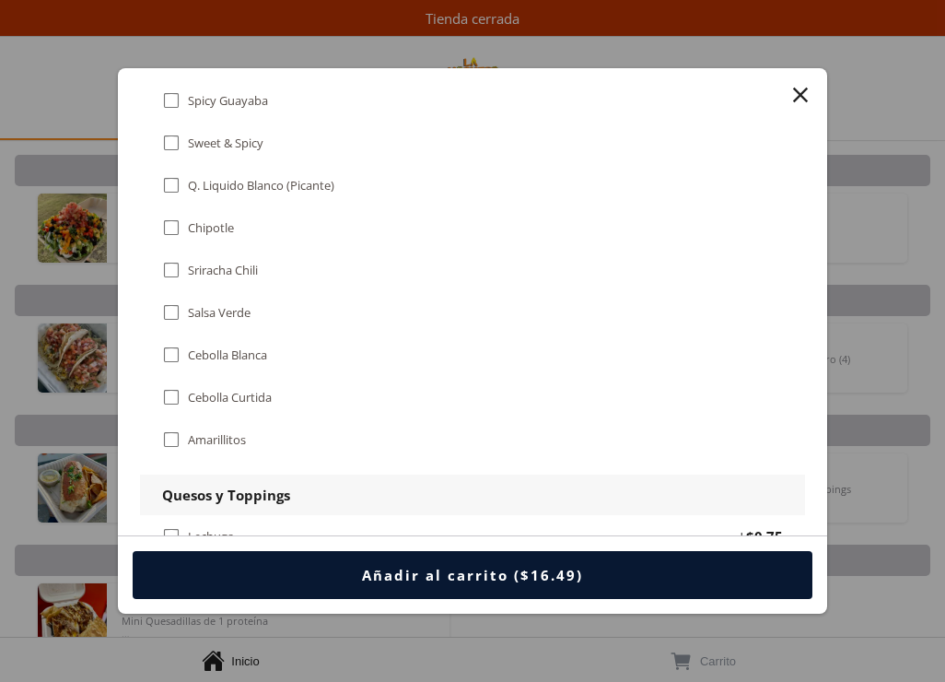
click at [177, 189] on div "" at bounding box center [171, 185] width 18 height 20
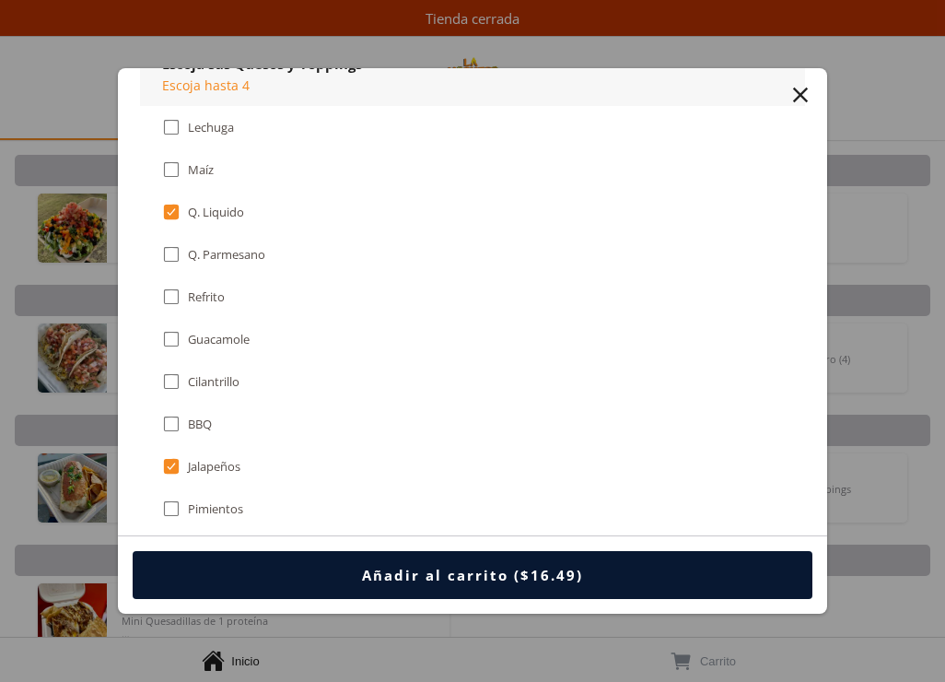
scroll to position [1057, 0]
